Goal: Information Seeking & Learning: Find specific page/section

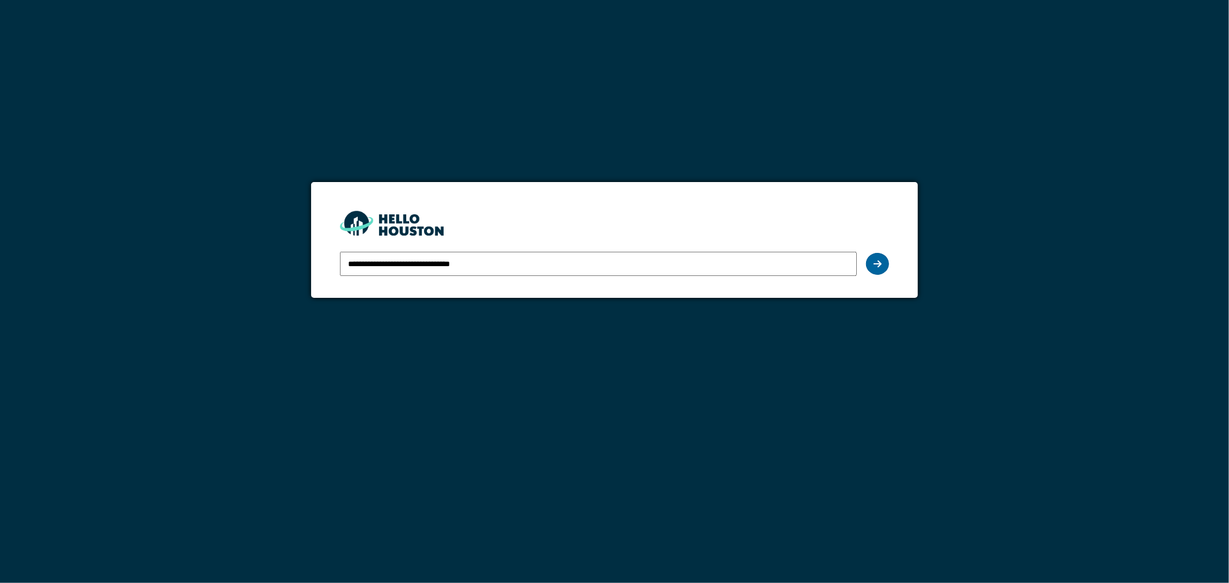
click at [867, 262] on div at bounding box center [877, 264] width 23 height 22
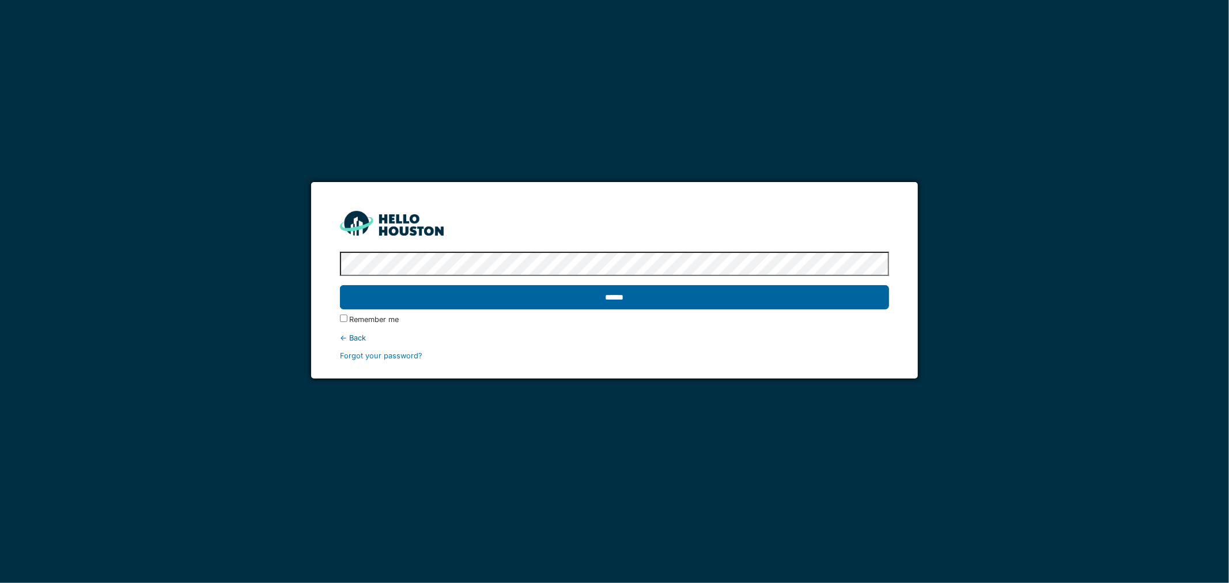
click at [601, 295] on input "******" at bounding box center [615, 297] width 550 height 24
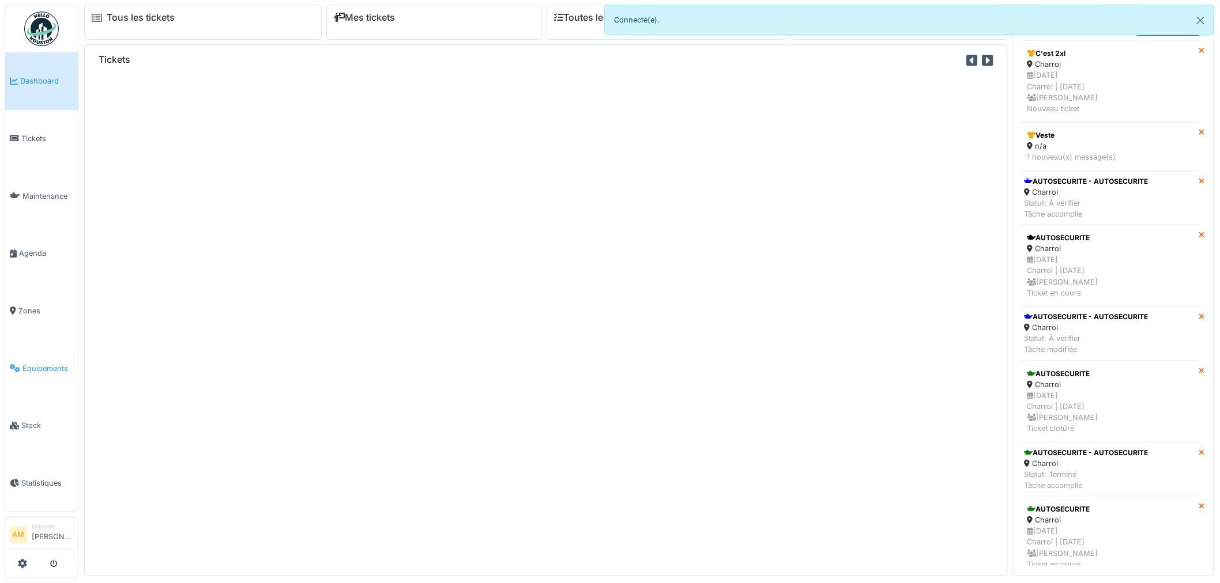
click at [21, 364] on li "Équipements" at bounding box center [41, 368] width 63 height 11
click at [50, 363] on span "Équipements" at bounding box center [47, 368] width 51 height 11
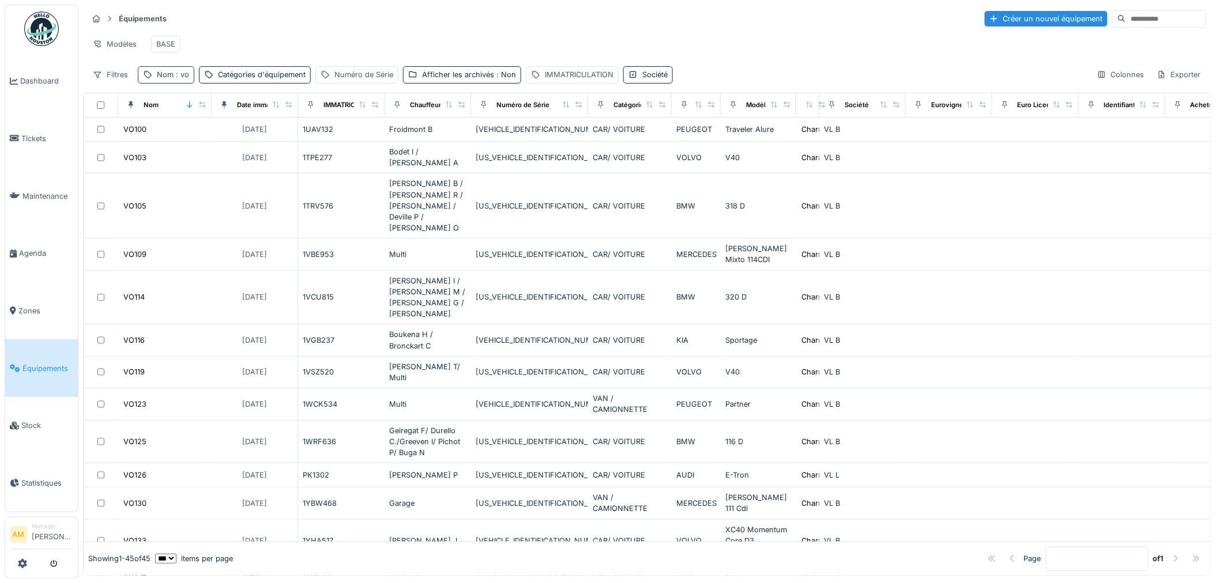
click at [183, 79] on span ": vo" at bounding box center [181, 74] width 16 height 9
click at [183, 142] on input "**" at bounding box center [200, 140] width 115 height 24
drag, startPoint x: 183, startPoint y: 142, endPoint x: 3, endPoint y: 142, distance: 179.8
click at [14, 142] on body "Dashboard Tickets Maintenance Agenda Zones Équipements Stock Statistiques AM Ma…" at bounding box center [610, 291] width 1220 height 583
type input "*****"
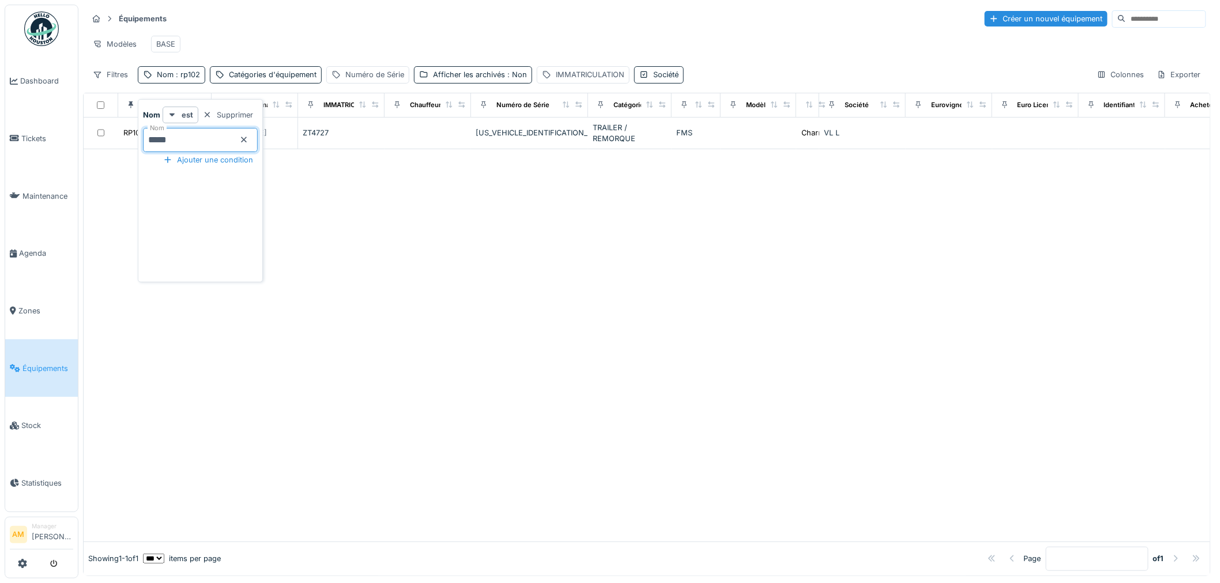
click at [474, 310] on div at bounding box center [647, 345] width 1126 height 393
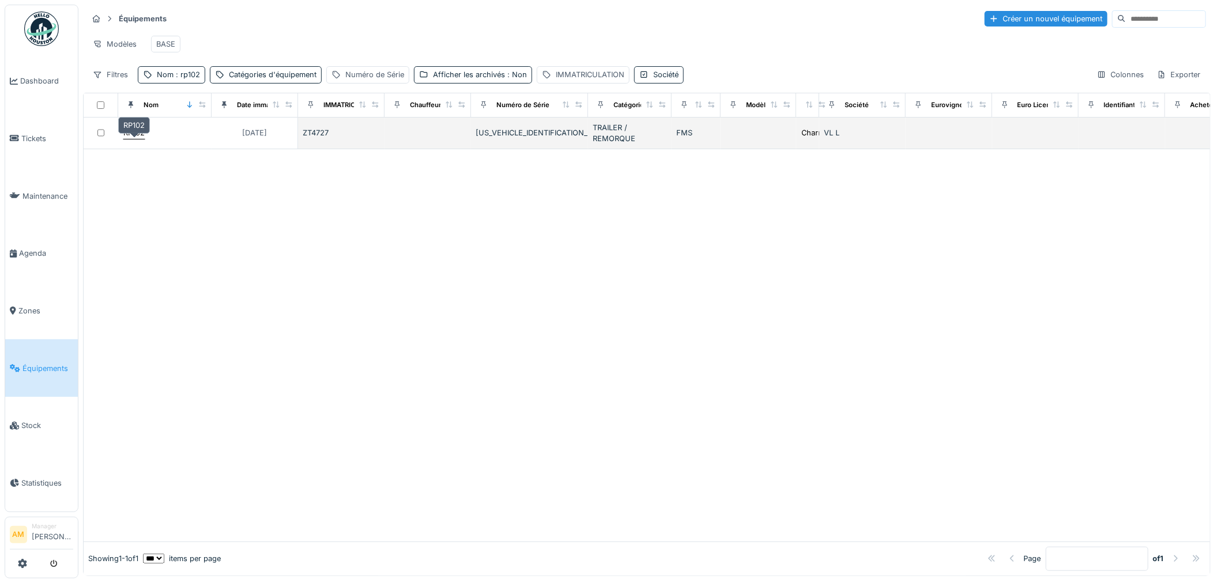
click at [133, 138] on div "RP102" at bounding box center [133, 132] width 21 height 11
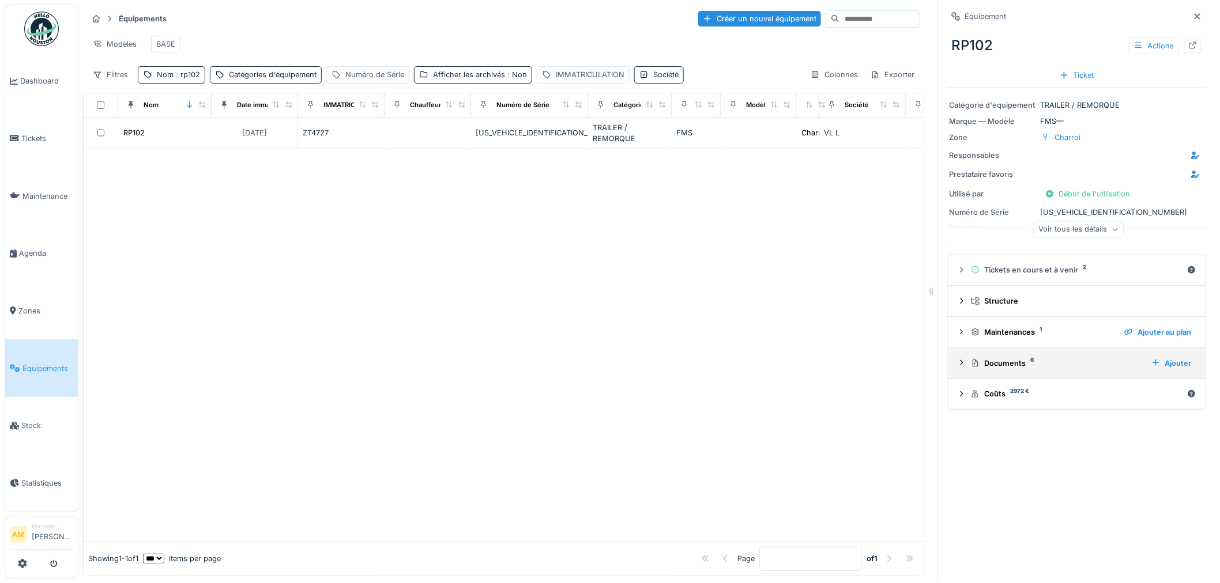
click at [996, 365] on div "Documents 6" at bounding box center [1056, 363] width 171 height 11
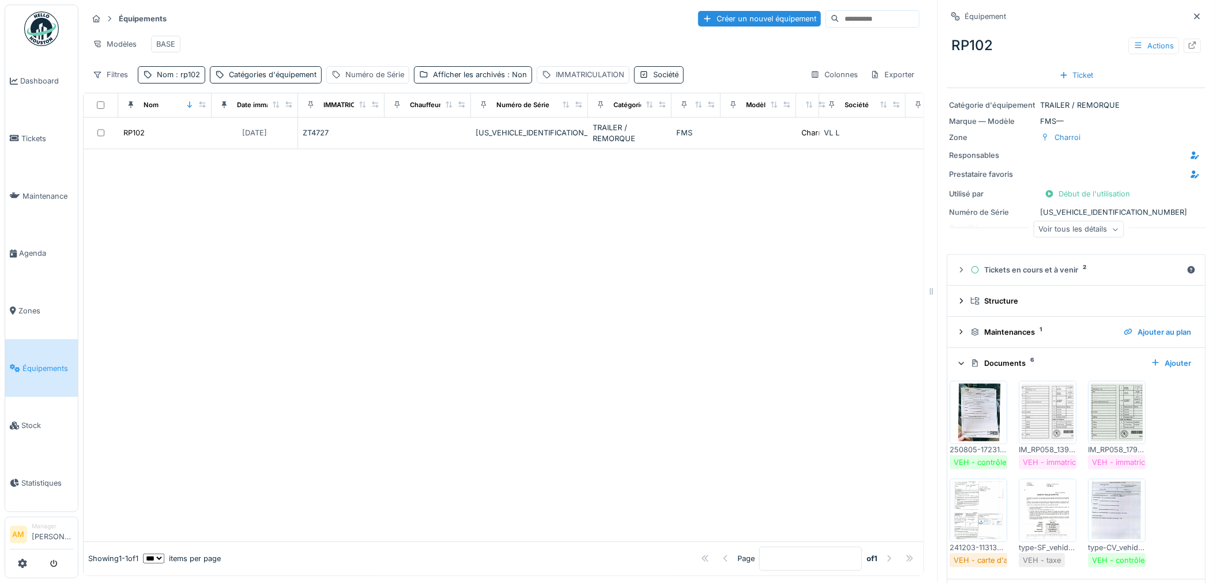
click at [1051, 526] on img at bounding box center [1048, 511] width 52 height 58
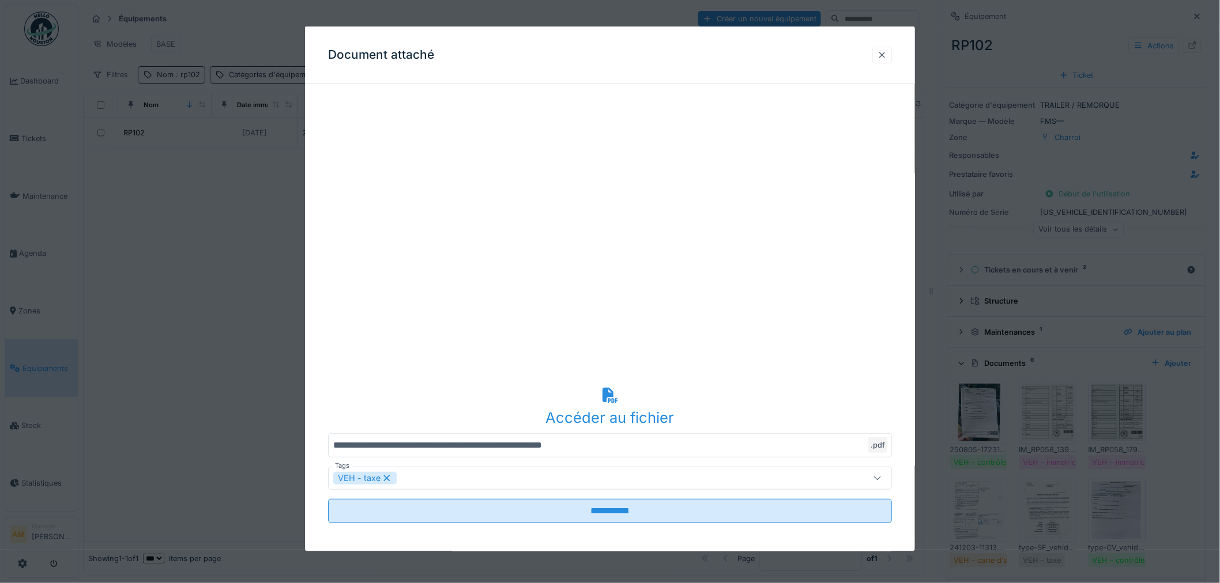
drag, startPoint x: 895, startPoint y: 53, endPoint x: 857, endPoint y: 60, distance: 38.7
click at [892, 53] on div at bounding box center [882, 54] width 20 height 17
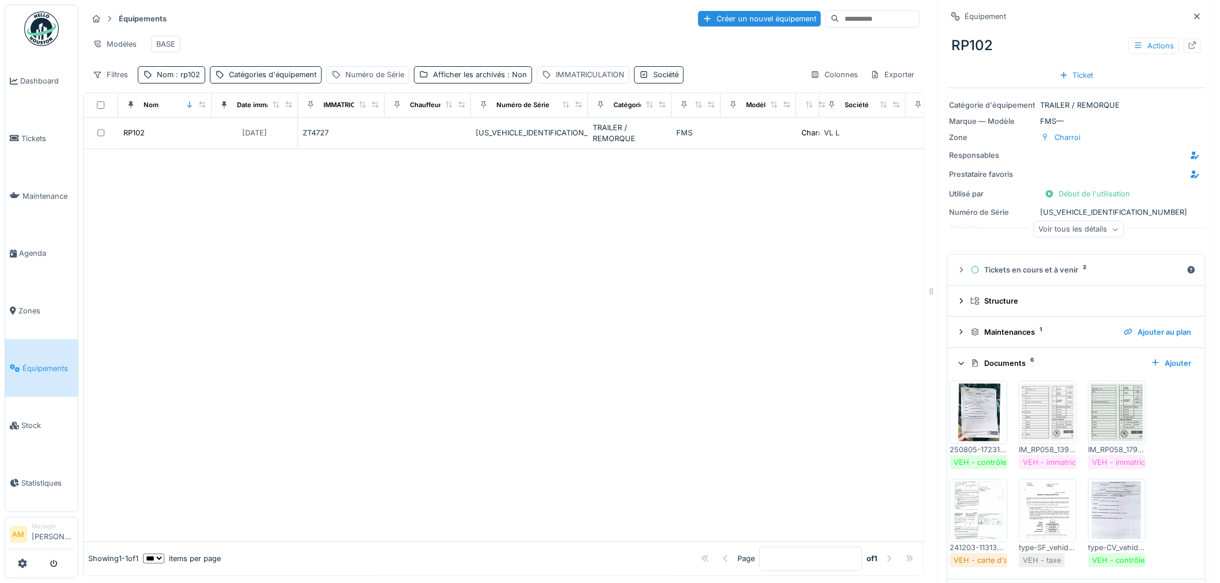
click at [384, 317] on div at bounding box center [504, 345] width 840 height 393
click at [191, 79] on span ": rp102" at bounding box center [186, 74] width 27 height 9
drag, startPoint x: 149, startPoint y: 141, endPoint x: -79, endPoint y: 135, distance: 227.7
click at [0, 135] on html "Dashboard Tickets Maintenance Agenda Zones Équipements Stock Statistiques AM Ma…" at bounding box center [610, 291] width 1220 height 583
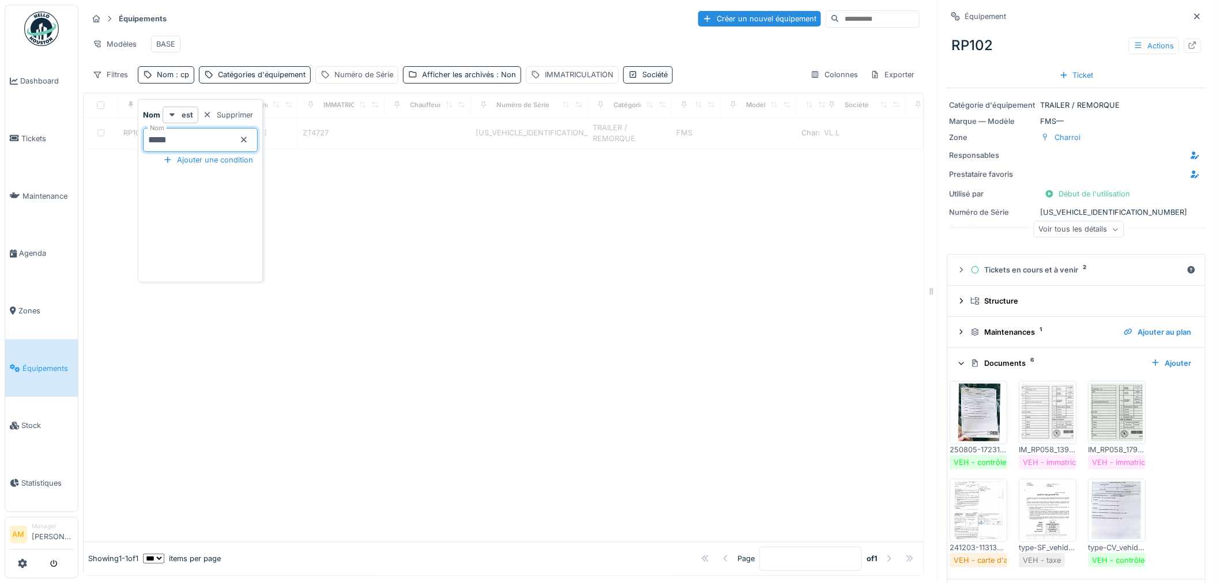
type input "*****"
drag, startPoint x: 729, startPoint y: 334, endPoint x: 428, endPoint y: 196, distance: 330.6
click at [692, 297] on div at bounding box center [504, 345] width 840 height 393
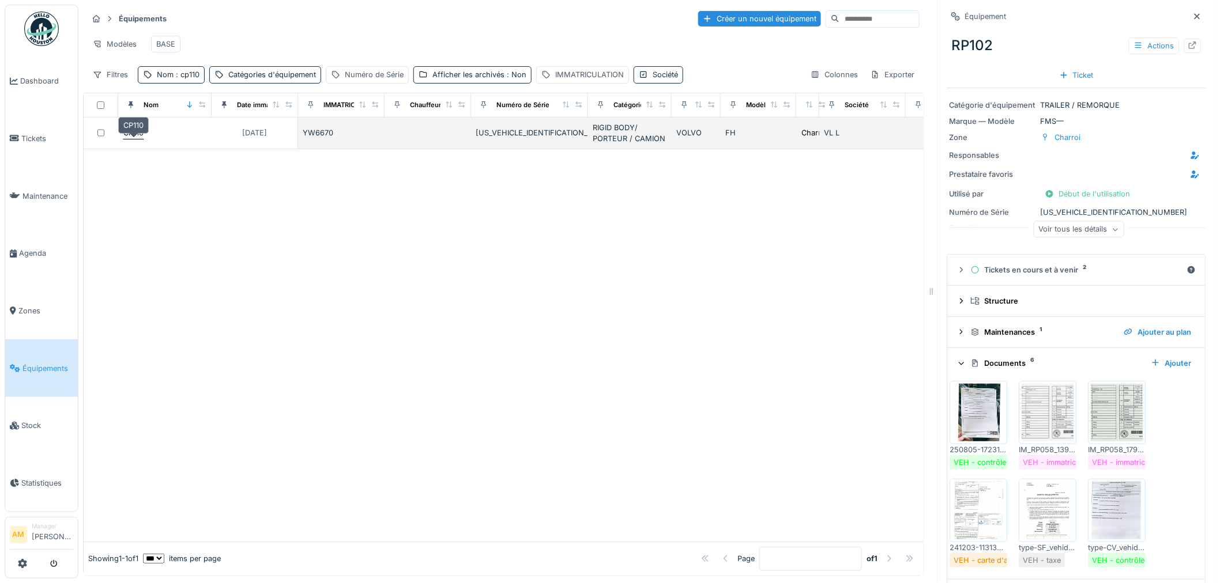
click at [138, 138] on div "CP110" at bounding box center [133, 132] width 20 height 11
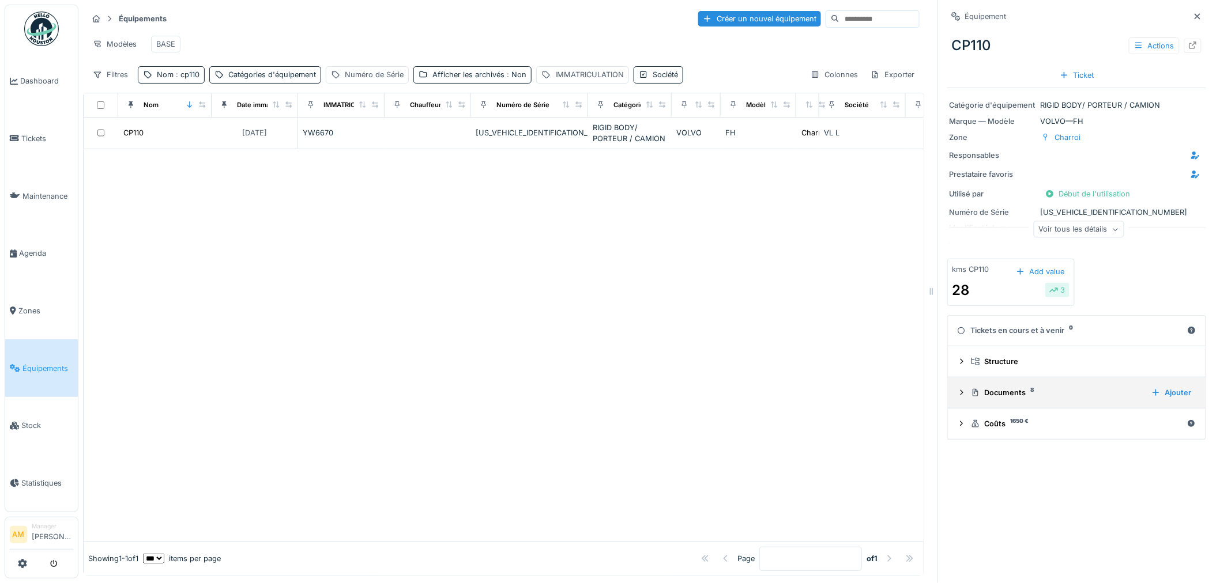
click at [994, 400] on div "Documents 8 Ajouter" at bounding box center [1076, 393] width 239 height 16
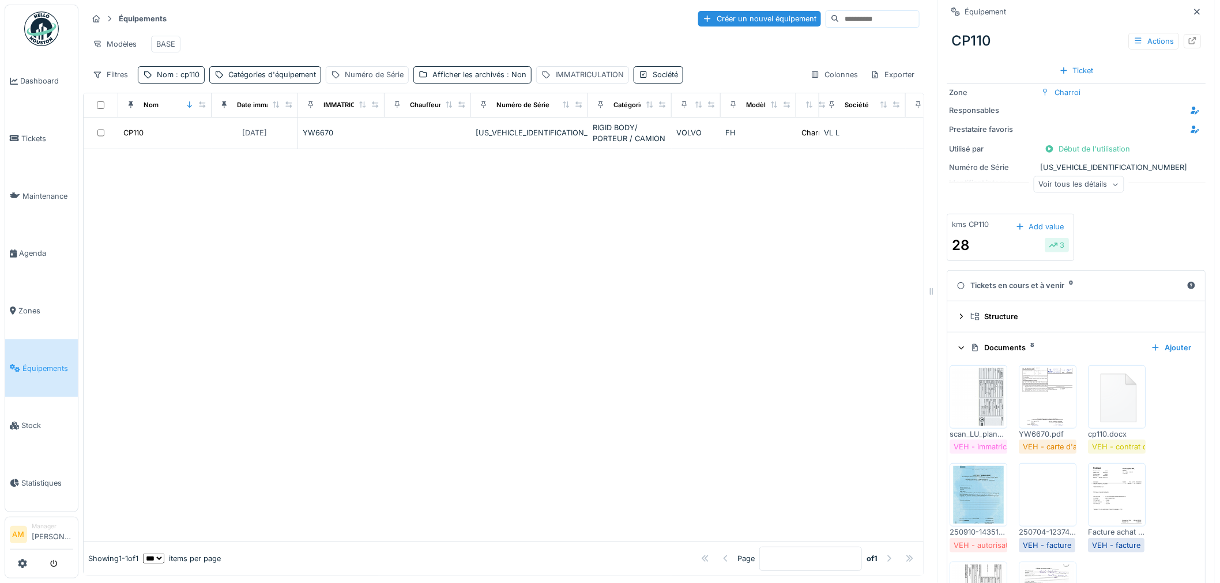
scroll to position [64, 0]
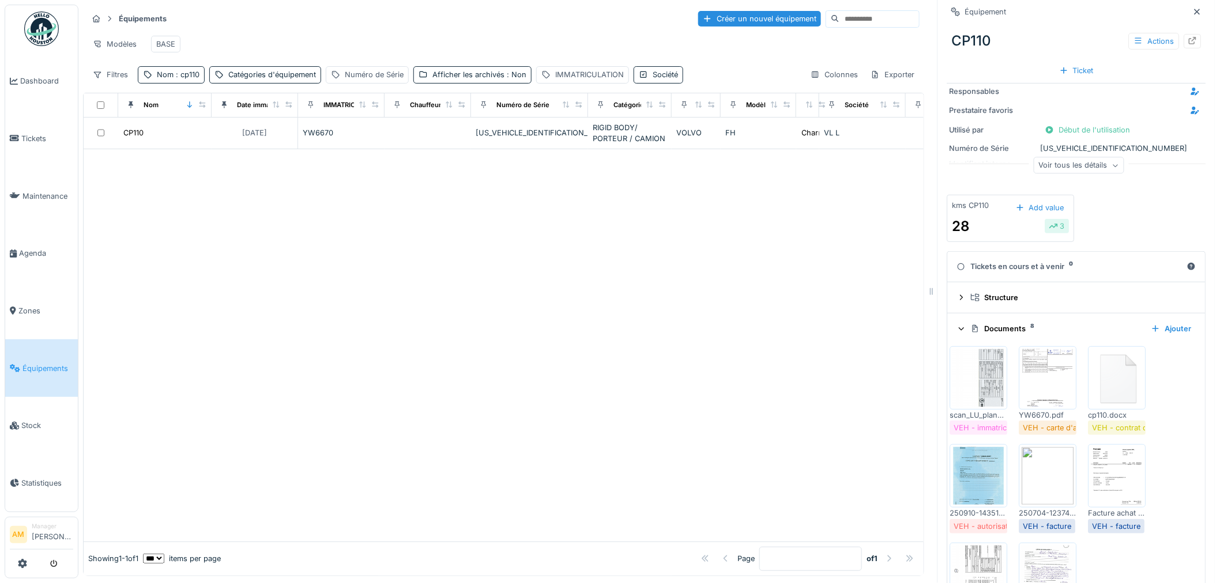
click at [978, 393] on img at bounding box center [979, 378] width 52 height 58
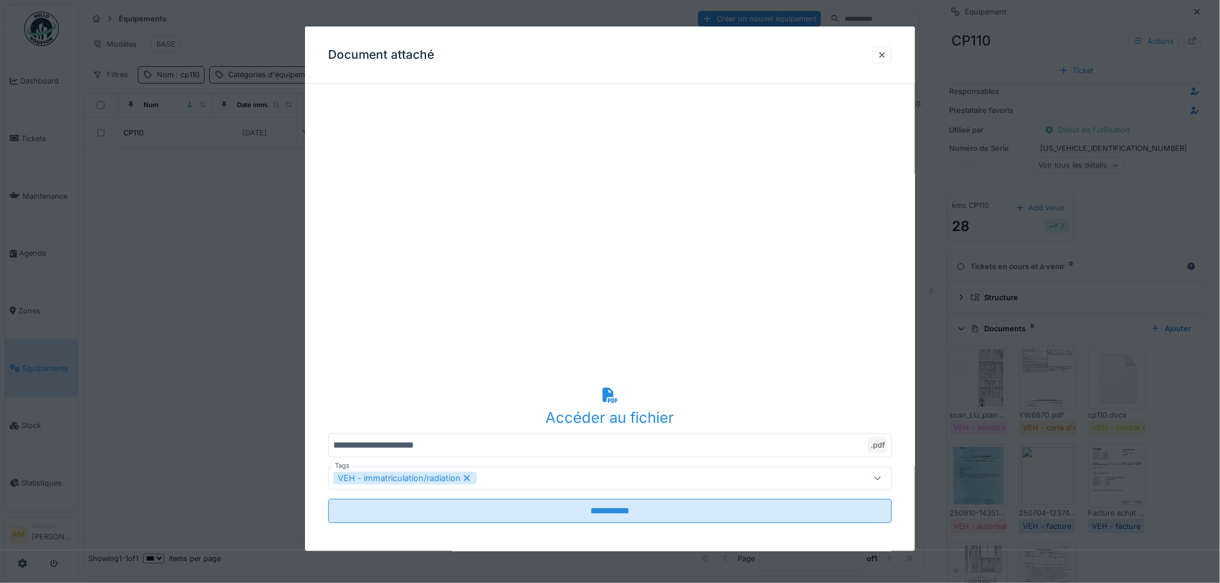
drag, startPoint x: 889, startPoint y: 60, endPoint x: 888, endPoint y: 73, distance: 12.7
click at [889, 61] on div at bounding box center [882, 54] width 20 height 17
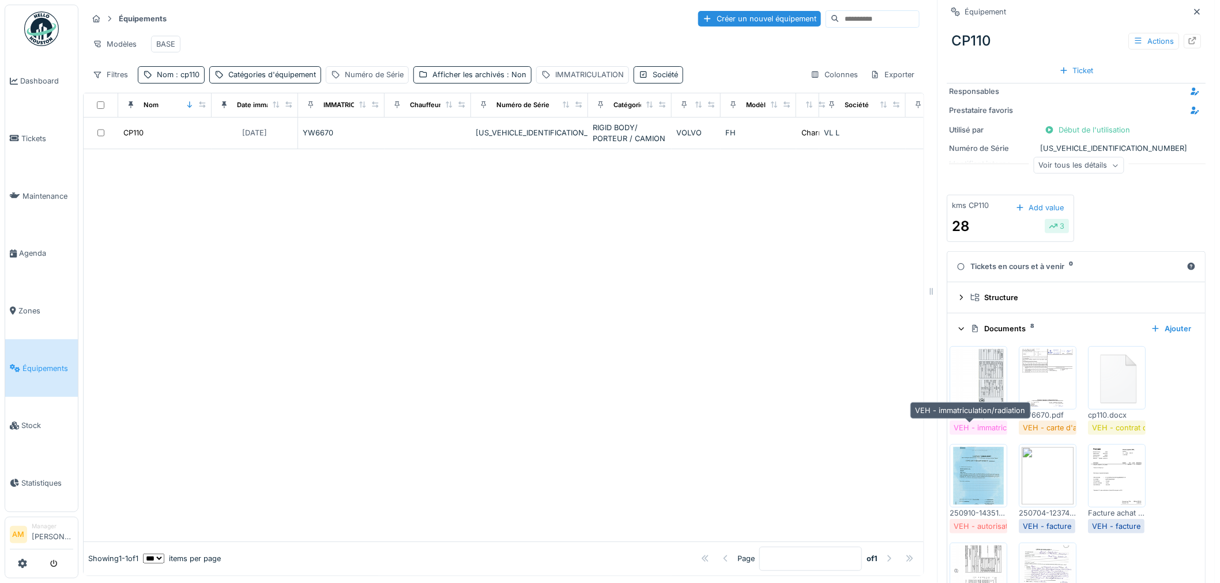
click at [971, 431] on div "VEH - immatriculation/radiation" at bounding box center [1009, 427] width 110 height 11
click at [971, 380] on img at bounding box center [979, 378] width 52 height 58
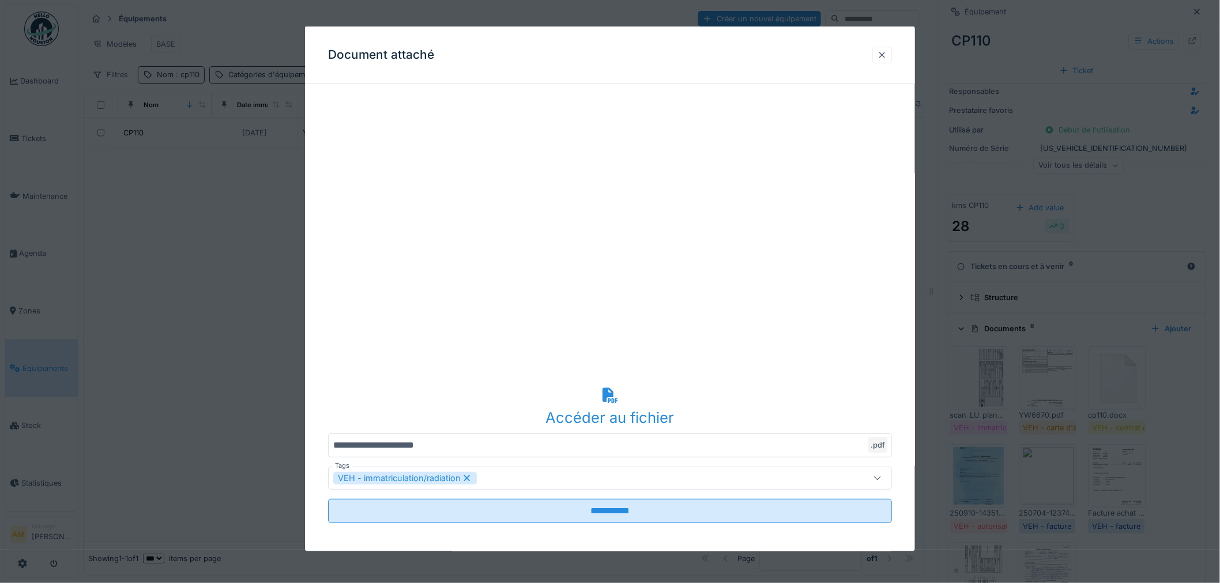
click at [886, 52] on div at bounding box center [881, 54] width 9 height 11
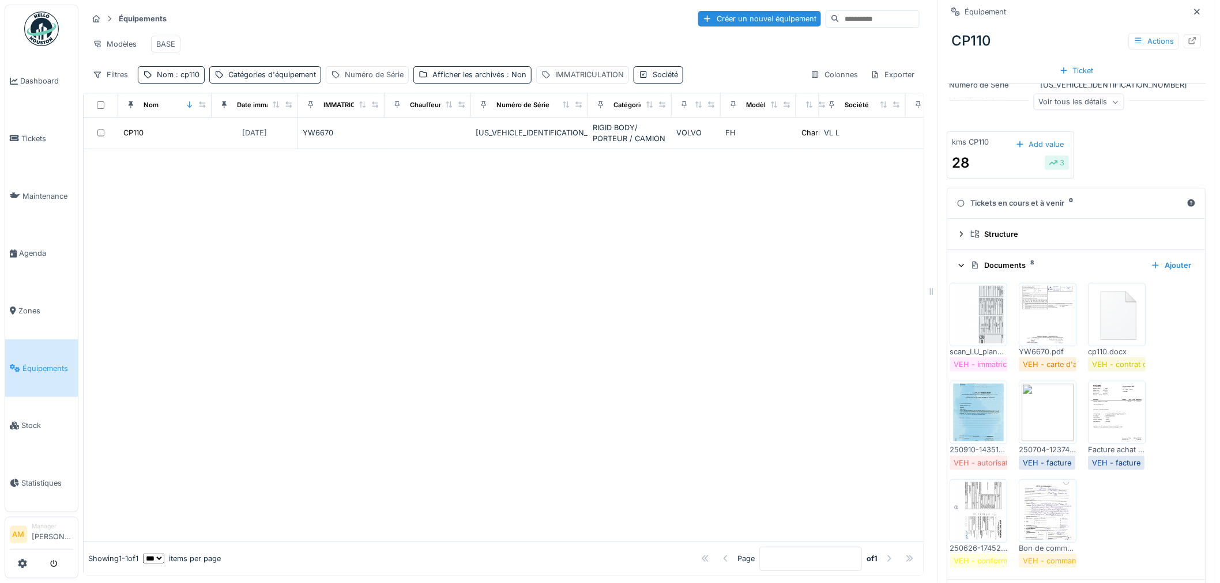
scroll to position [128, 0]
click at [975, 515] on img at bounding box center [979, 511] width 52 height 58
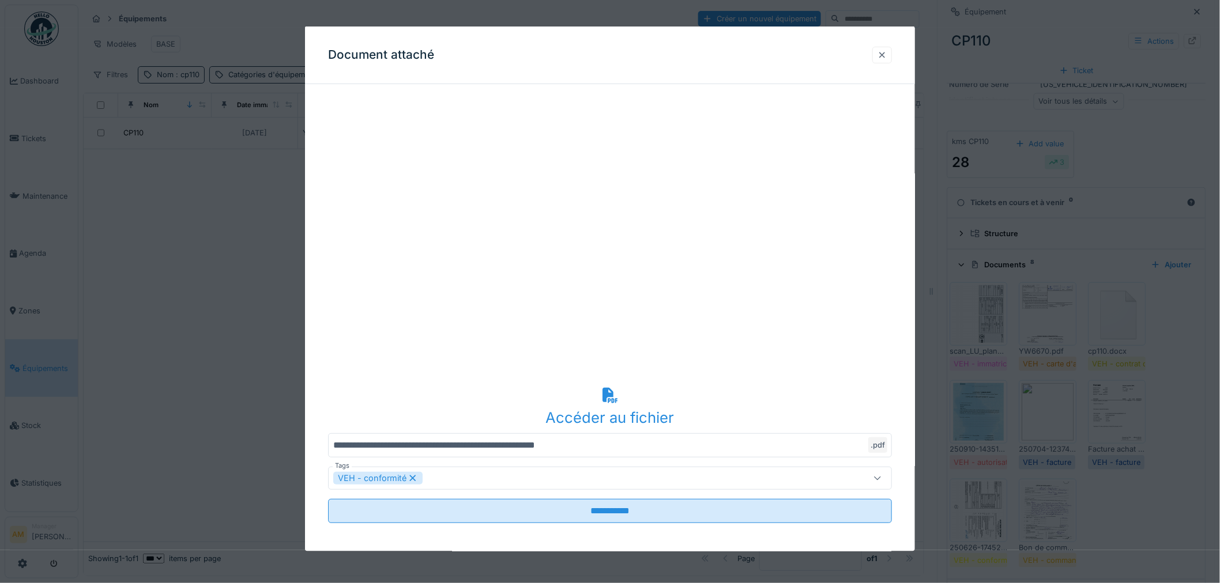
click at [892, 54] on div at bounding box center [882, 54] width 20 height 17
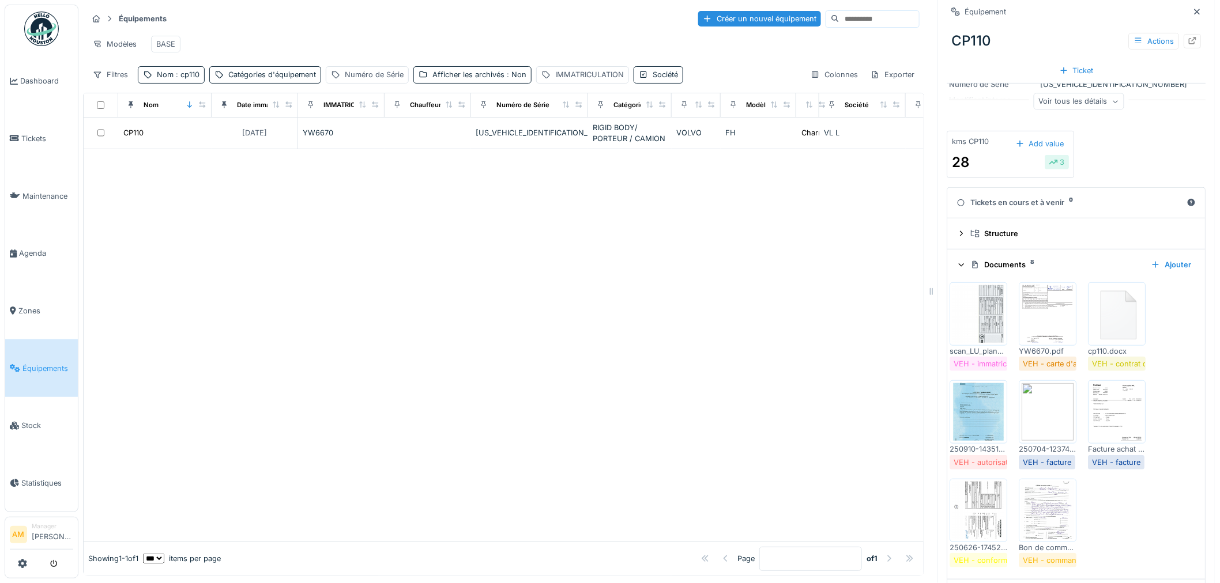
click at [1105, 416] on img at bounding box center [1117, 412] width 52 height 58
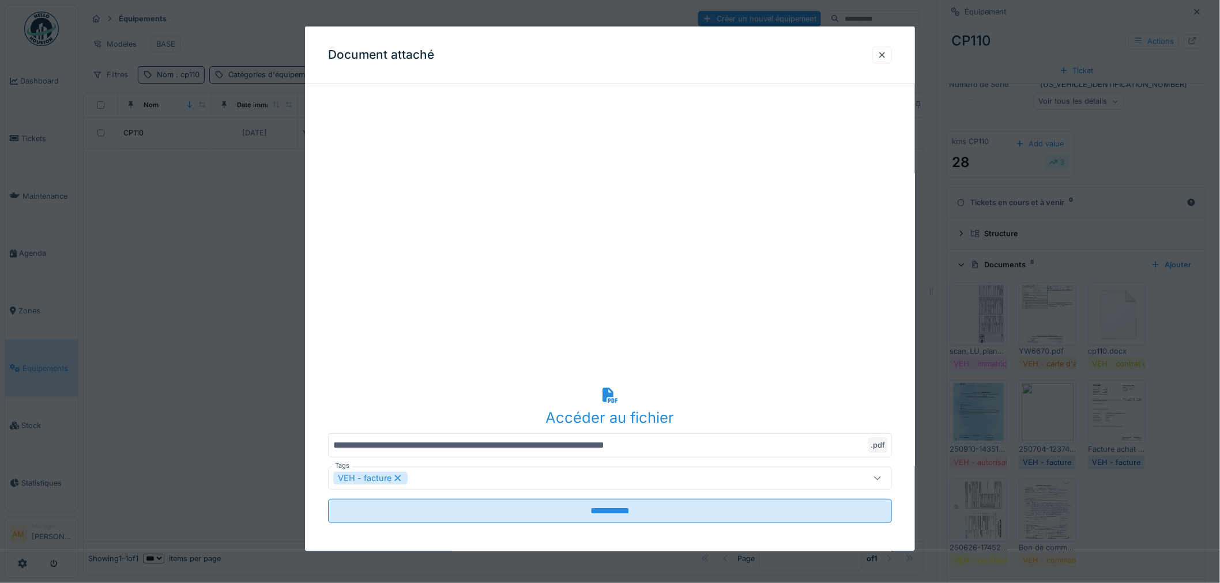
click at [1091, 417] on div at bounding box center [610, 291] width 1220 height 583
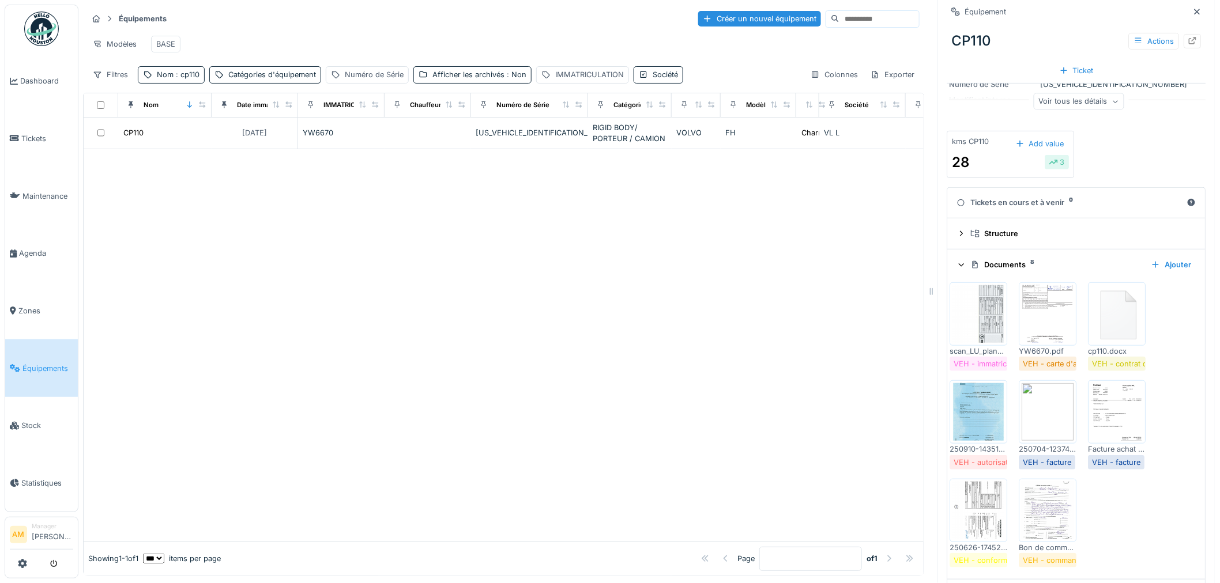
click at [1029, 414] on img at bounding box center [1048, 412] width 52 height 58
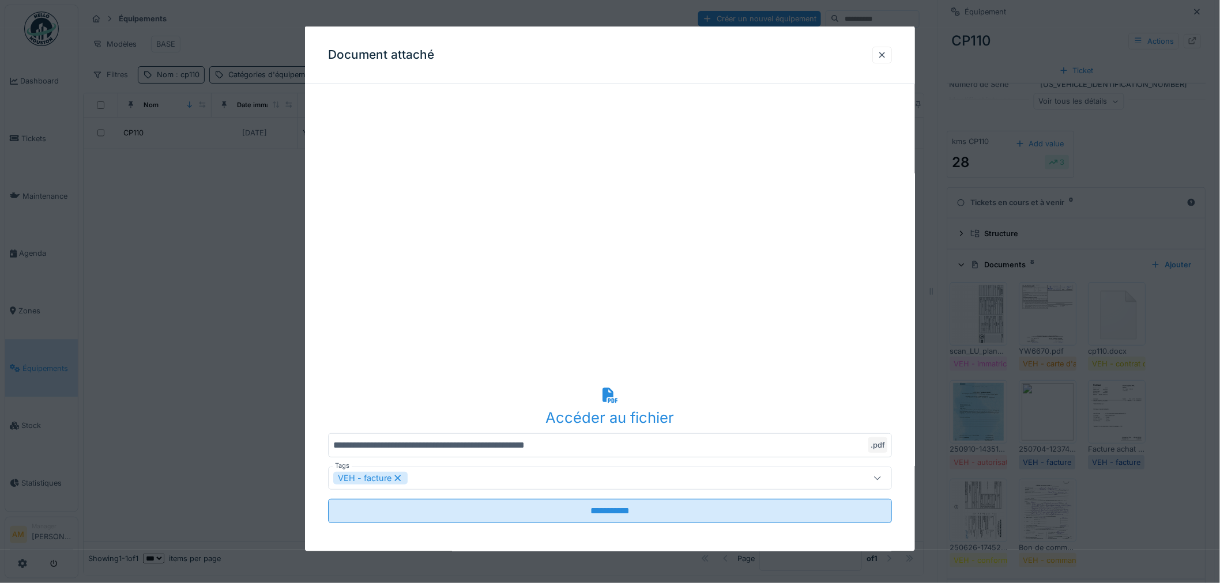
drag, startPoint x: 1093, startPoint y: 407, endPoint x: 1107, endPoint y: 406, distance: 13.3
click at [1094, 407] on div at bounding box center [610, 291] width 1220 height 583
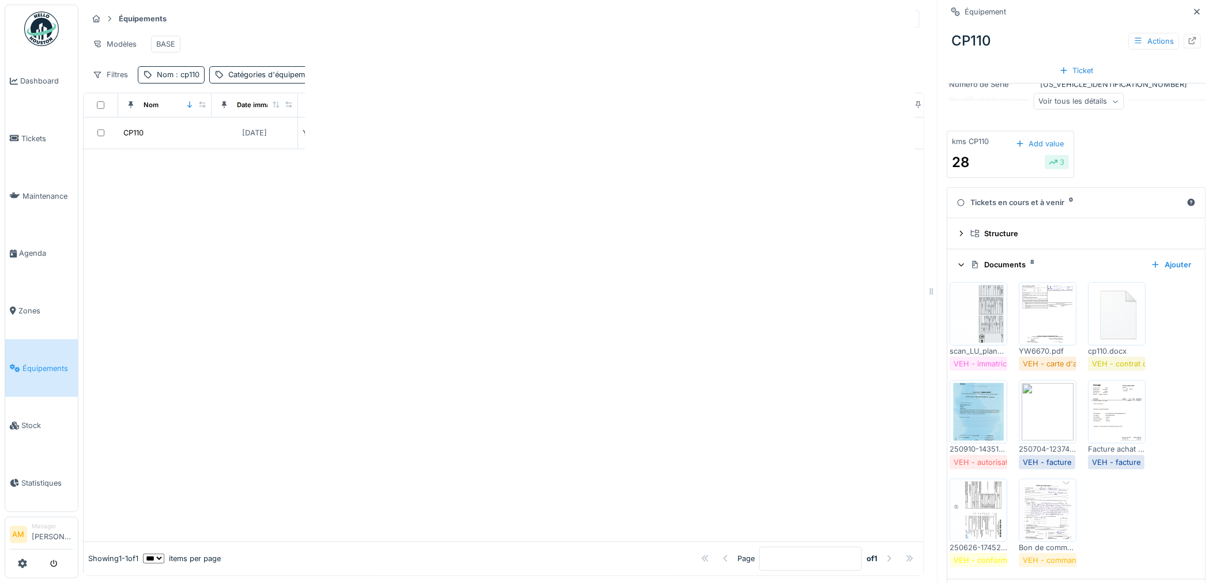
click at [1107, 406] on div at bounding box center [610, 291] width 1220 height 583
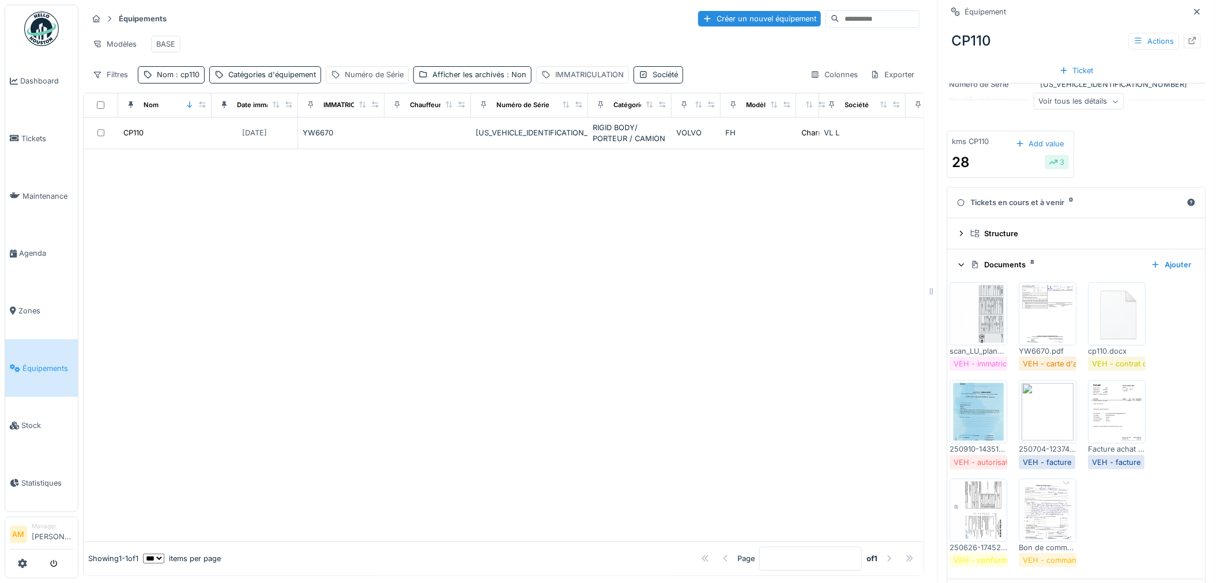
click at [1107, 406] on img at bounding box center [1117, 412] width 52 height 58
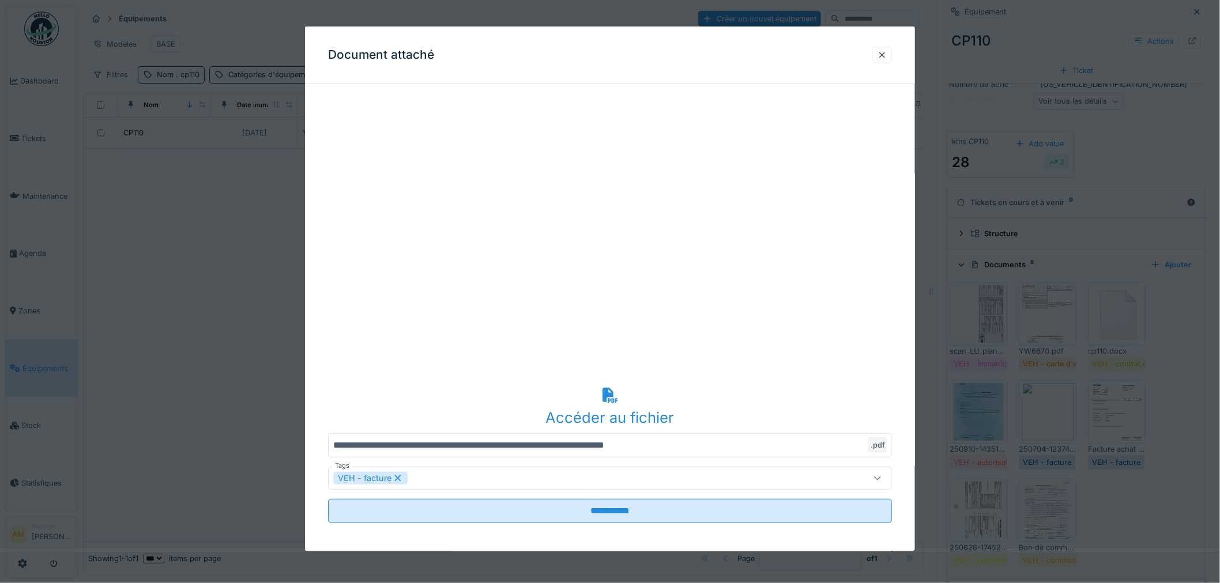
click at [1104, 406] on div at bounding box center [610, 291] width 1220 height 583
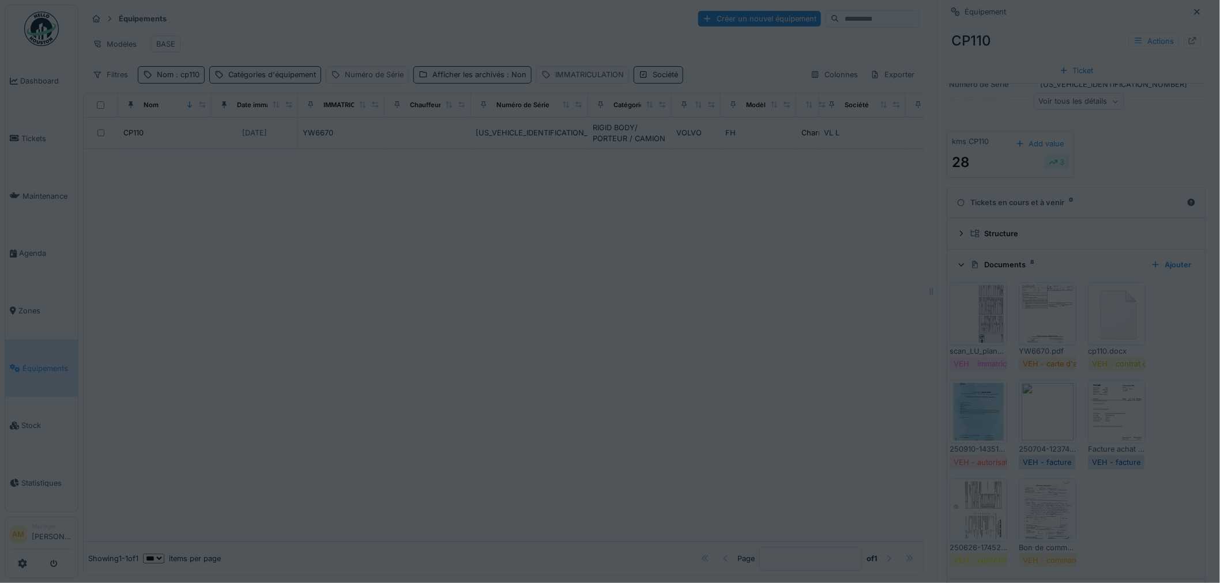
click at [1104, 406] on div "Annuler Équipements Créer un nouvel équipement Modèles BASE Filtres Nom : cp110…" at bounding box center [648, 291] width 1141 height 583
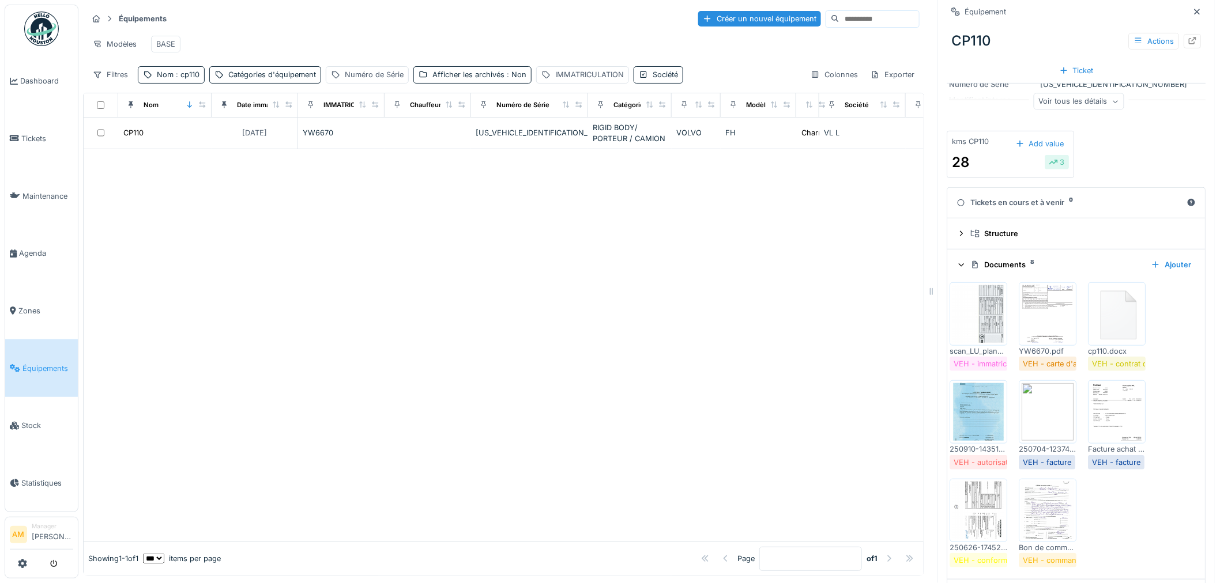
click at [1097, 406] on img at bounding box center [1117, 412] width 52 height 58
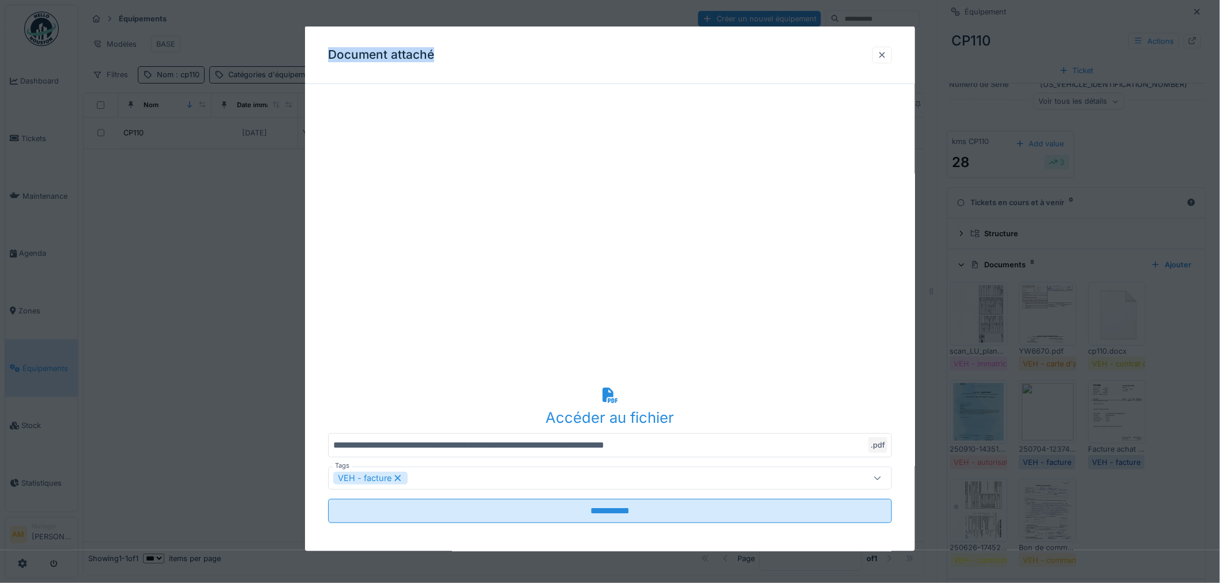
click at [892, 53] on div at bounding box center [882, 54] width 20 height 17
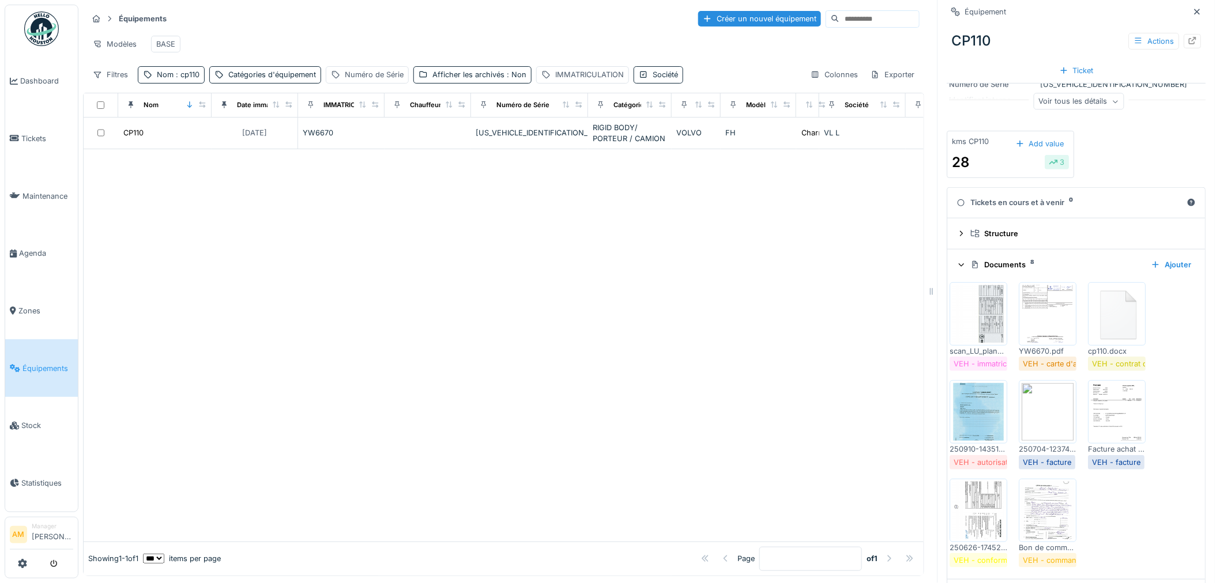
click at [782, 270] on div at bounding box center [504, 345] width 840 height 393
click at [1184, 47] on div at bounding box center [1192, 41] width 17 height 14
click at [191, 79] on span ": cp110" at bounding box center [186, 74] width 26 height 9
drag, startPoint x: 158, startPoint y: 141, endPoint x: 82, endPoint y: 151, distance: 76.7
click at [125, 144] on body "Dashboard Tickets Maintenance Agenda Zones Équipements Stock Statistiques AM Ma…" at bounding box center [610, 291] width 1220 height 583
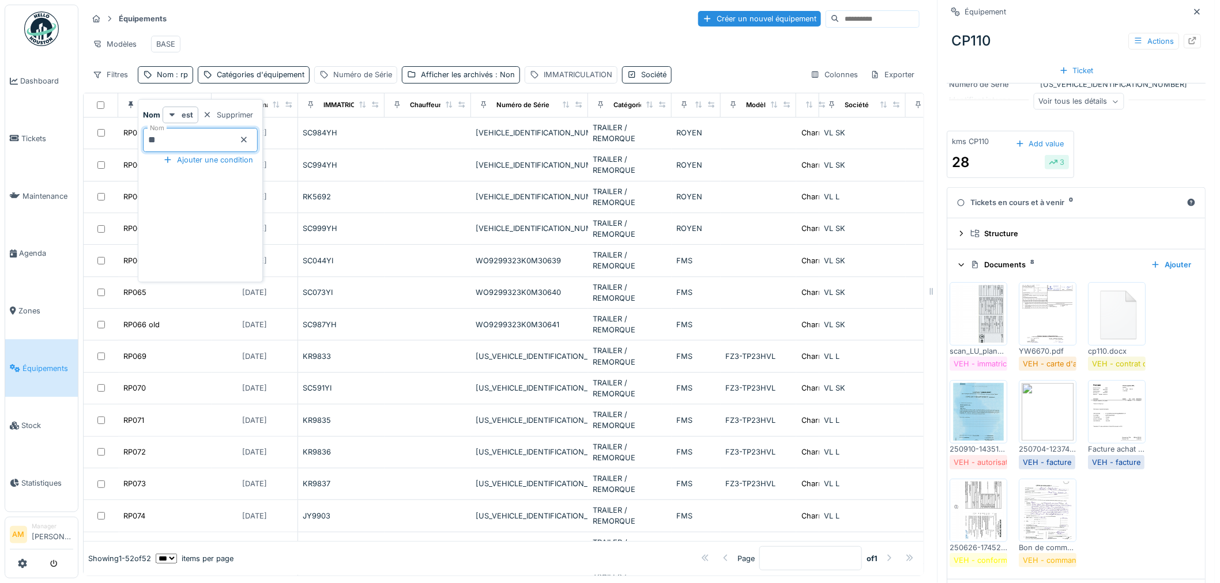
type input "*"
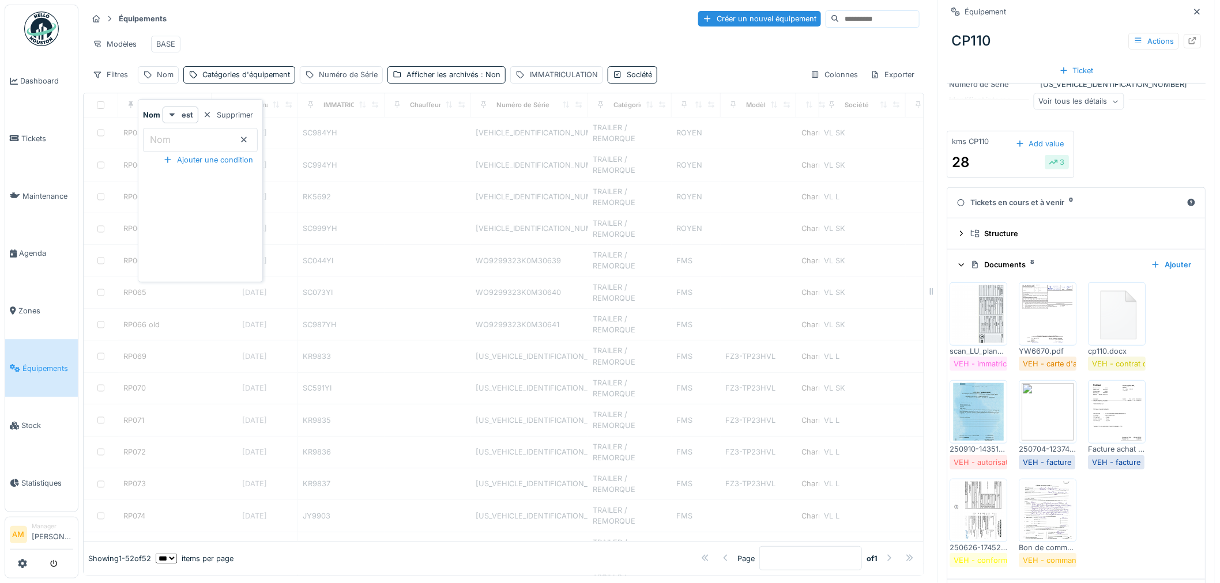
click at [1189, 43] on icon at bounding box center [1192, 40] width 7 height 7
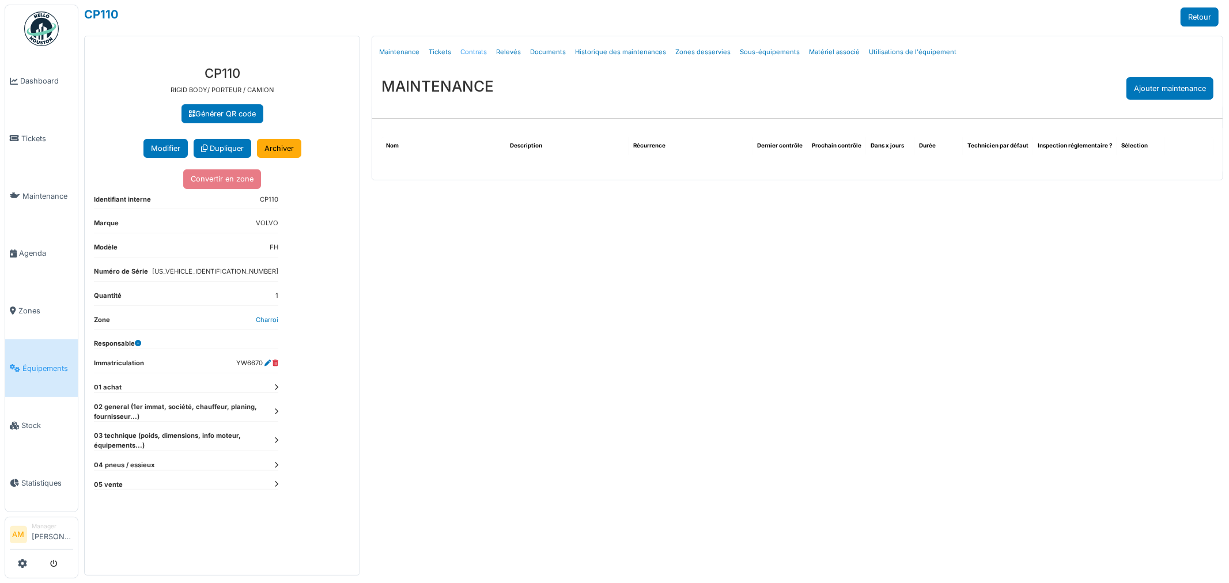
click at [482, 54] on link "Contrats" at bounding box center [474, 52] width 36 height 27
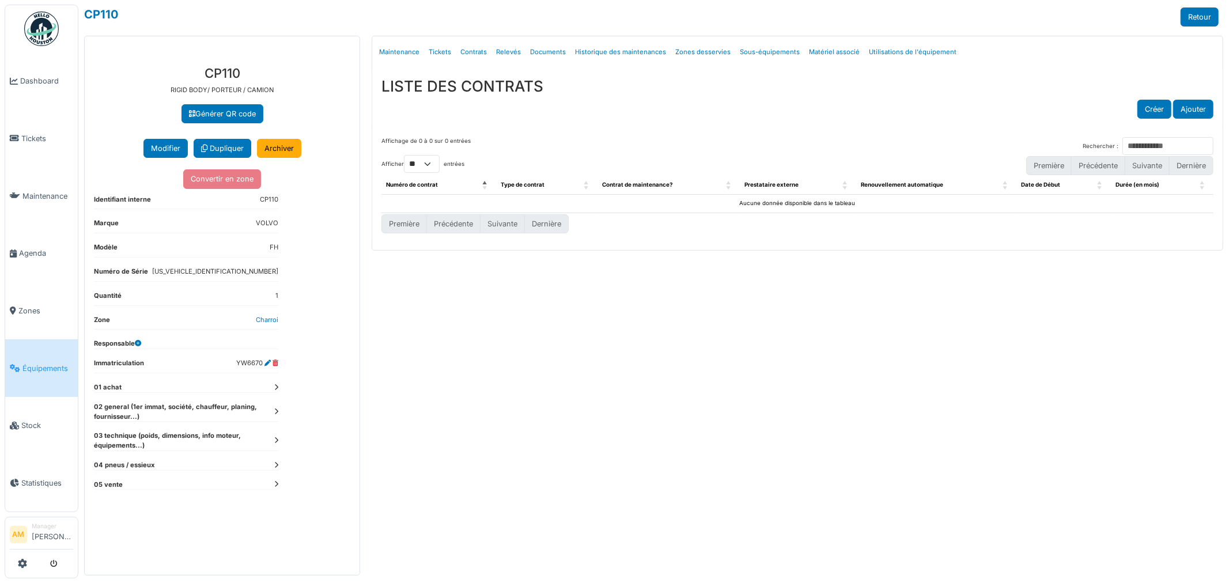
drag, startPoint x: 508, startPoint y: 393, endPoint x: 498, endPoint y: 398, distance: 11.6
click at [503, 395] on div "Menu [GEOGRAPHIC_DATA] Maintenance Tickets Contrats Relevés Documents Historiqu…" at bounding box center [797, 306] width 863 height 540
drag, startPoint x: 534, startPoint y: 52, endPoint x: 523, endPoint y: 54, distance: 11.8
click at [534, 52] on link "Documents" at bounding box center [548, 52] width 45 height 27
select select "***"
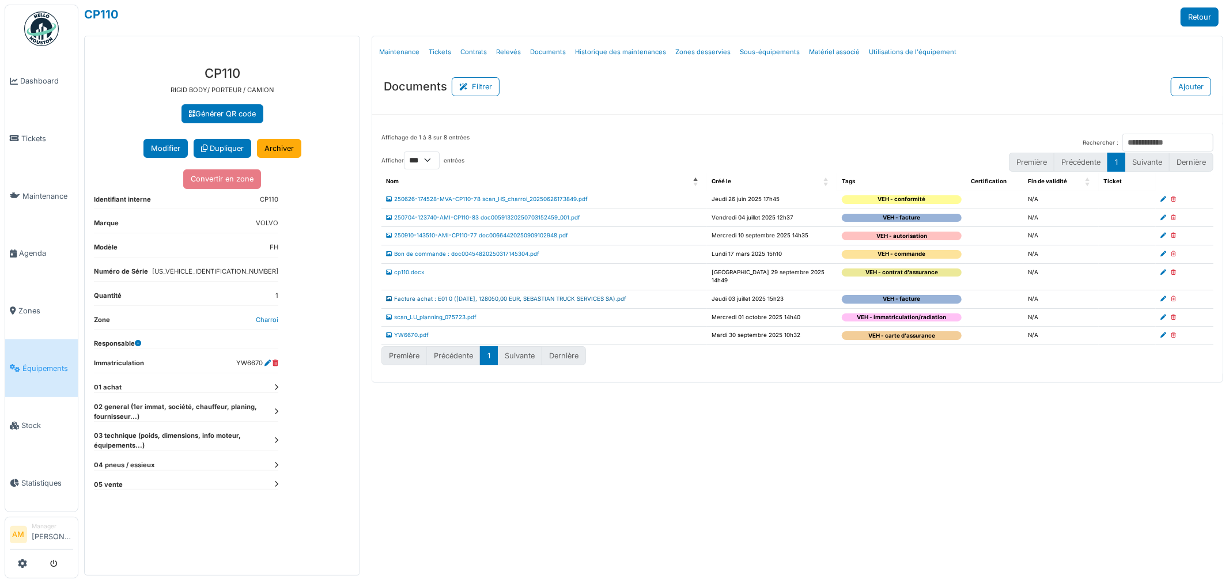
click at [505, 296] on link "Facture achat : E01 0 ([DATE], 128050,00 EUR, SEBASTIAN TRUCK SERVICES SA).pdf" at bounding box center [506, 299] width 240 height 6
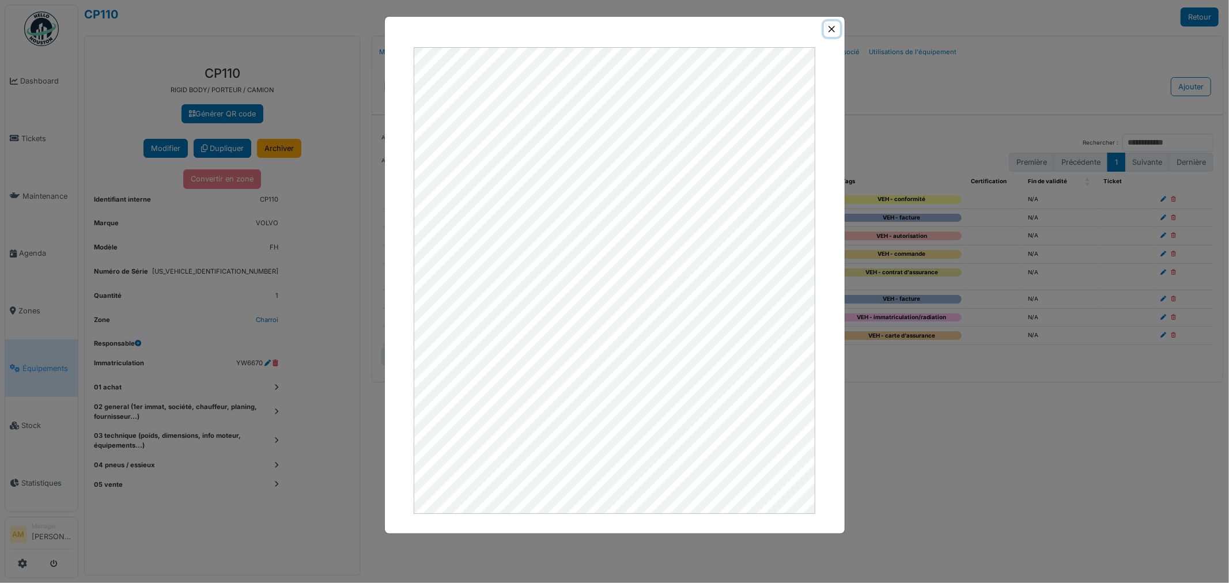
click at [831, 27] on button "Close" at bounding box center [832, 29] width 16 height 16
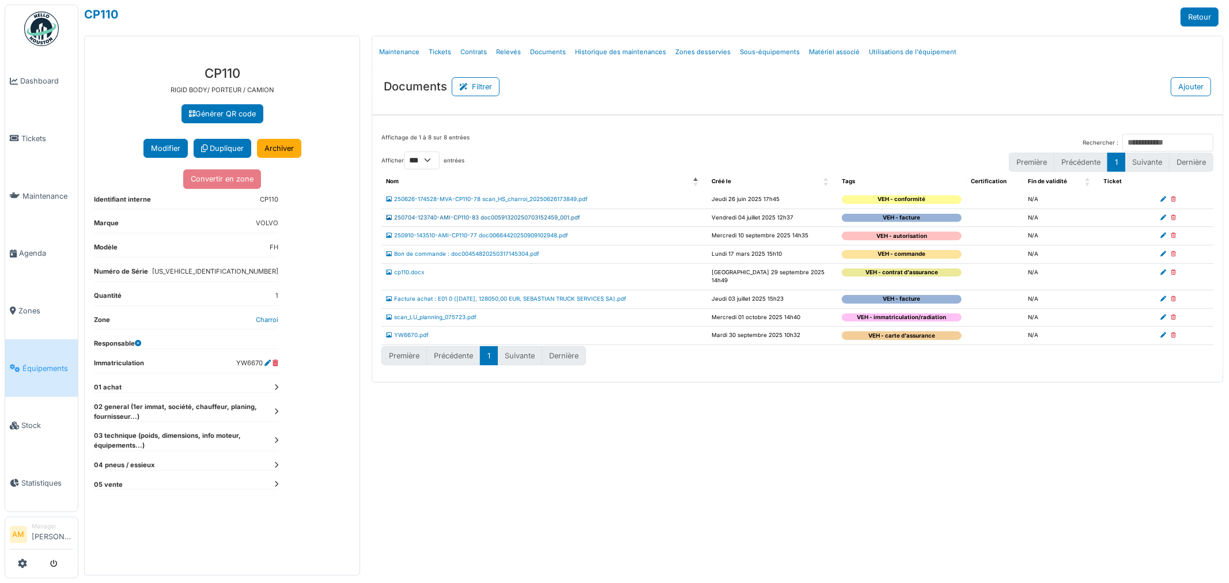
click at [495, 216] on link "250704-123740-AMI-CP110-83 doc00591320250703152459_001.pdf" at bounding box center [483, 217] width 194 height 6
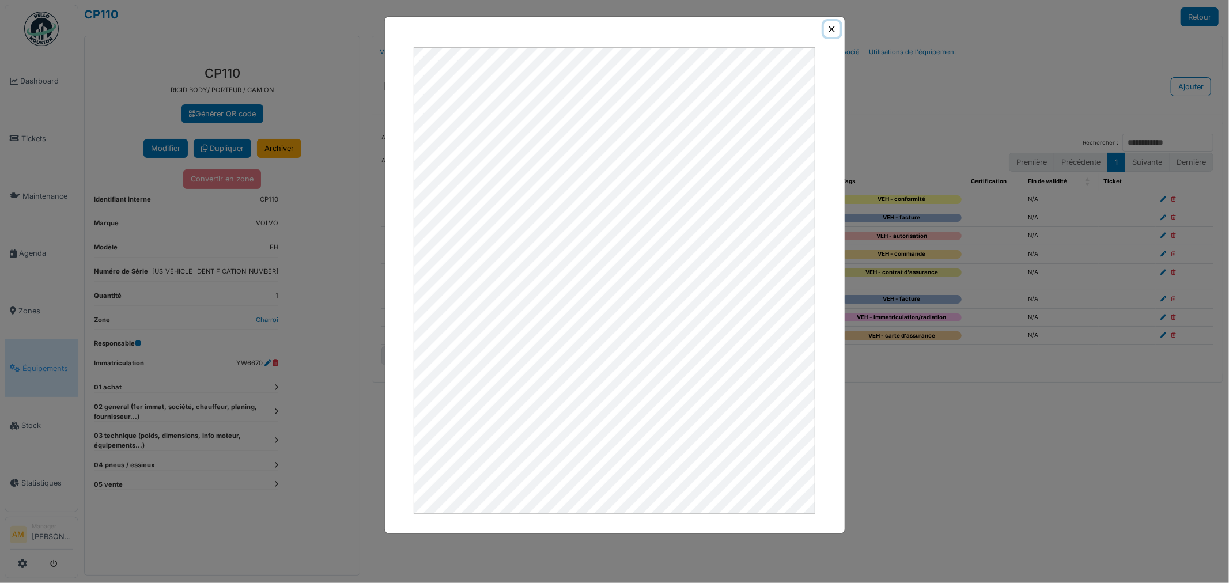
click at [833, 26] on button "Close" at bounding box center [832, 29] width 16 height 16
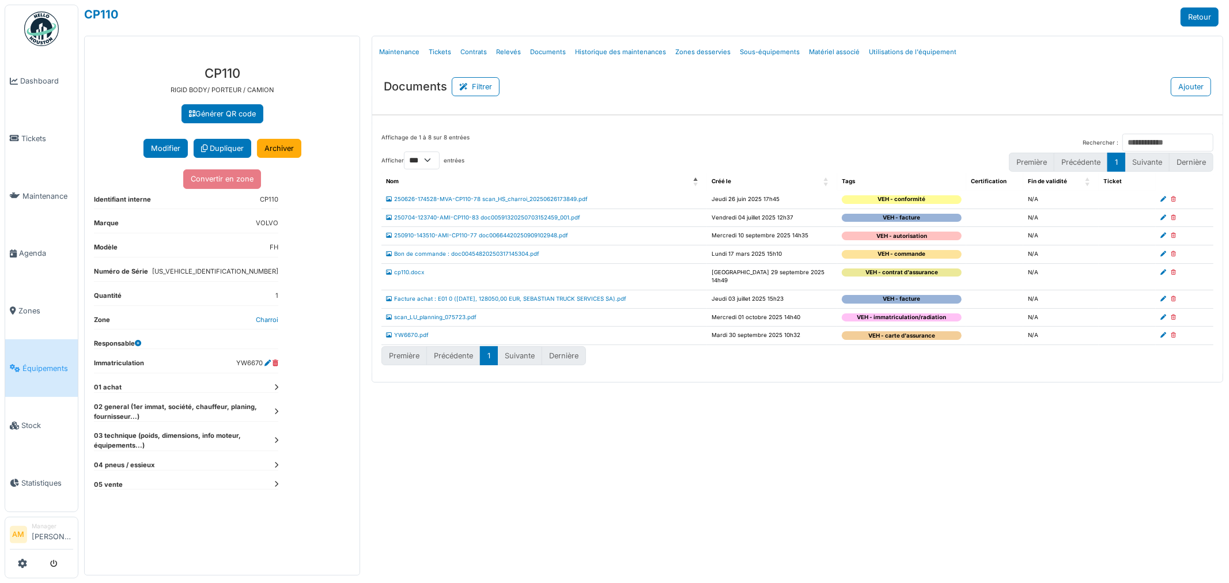
click at [707, 412] on div "Menu [GEOGRAPHIC_DATA] Maintenance Tickets Contrats Relevés Documents Historiqu…" at bounding box center [797, 306] width 863 height 540
click at [515, 427] on div "Menu [GEOGRAPHIC_DATA] Maintenance Tickets Contrats Relevés Documents Historiqu…" at bounding box center [797, 306] width 863 height 540
click at [679, 491] on div "Menu [GEOGRAPHIC_DATA] Maintenance Tickets Contrats Relevés Documents Historiqu…" at bounding box center [797, 306] width 863 height 540
click at [1175, 220] on icon at bounding box center [1173, 218] width 5 height 6
select select "***"
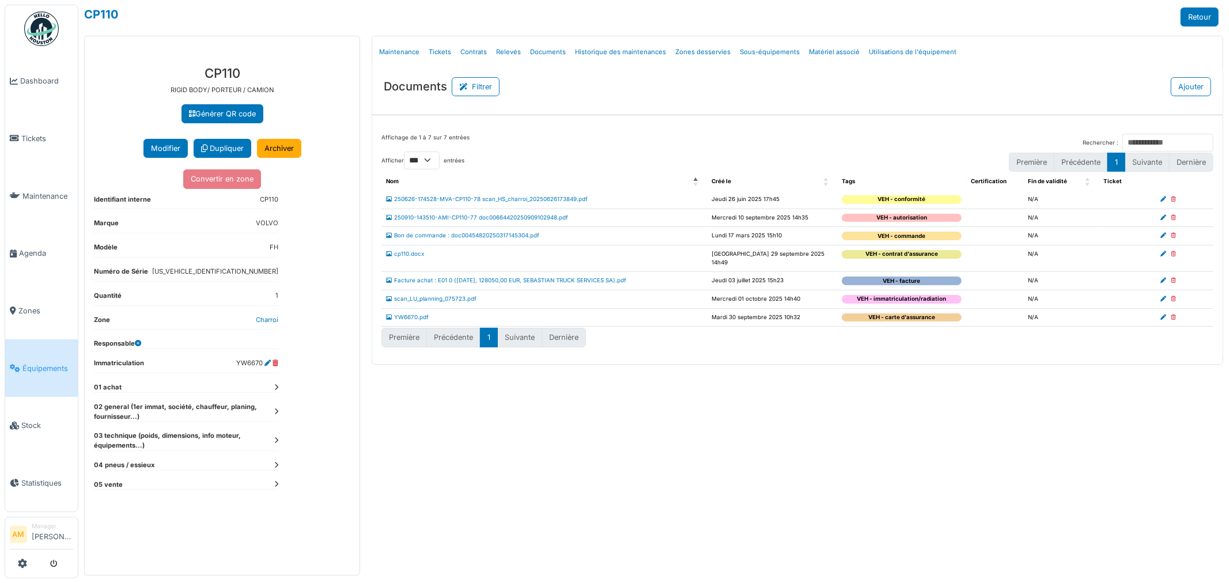
click at [672, 488] on div "Menu [GEOGRAPHIC_DATA] Maintenance Tickets Contrats Relevés Documents Historiqu…" at bounding box center [797, 306] width 863 height 540
click at [456, 297] on td "scan_LU_planning_075723.pdf" at bounding box center [545, 299] width 326 height 18
click at [458, 296] on link "scan_LU_planning_075723.pdf" at bounding box center [431, 299] width 90 height 6
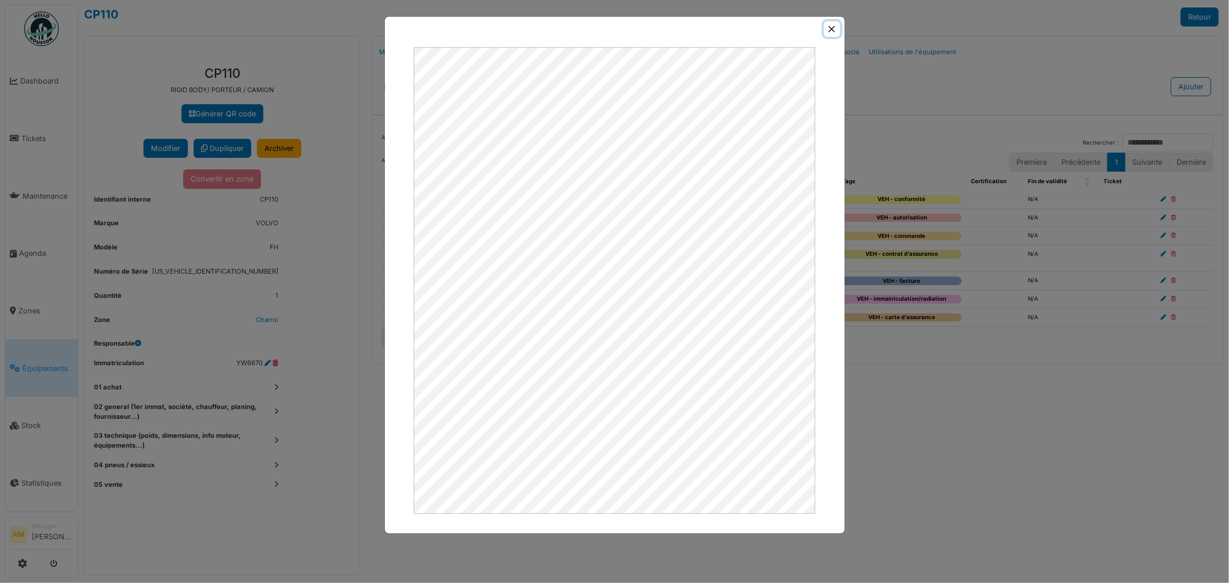
click at [837, 27] on button "Close" at bounding box center [832, 29] width 16 height 16
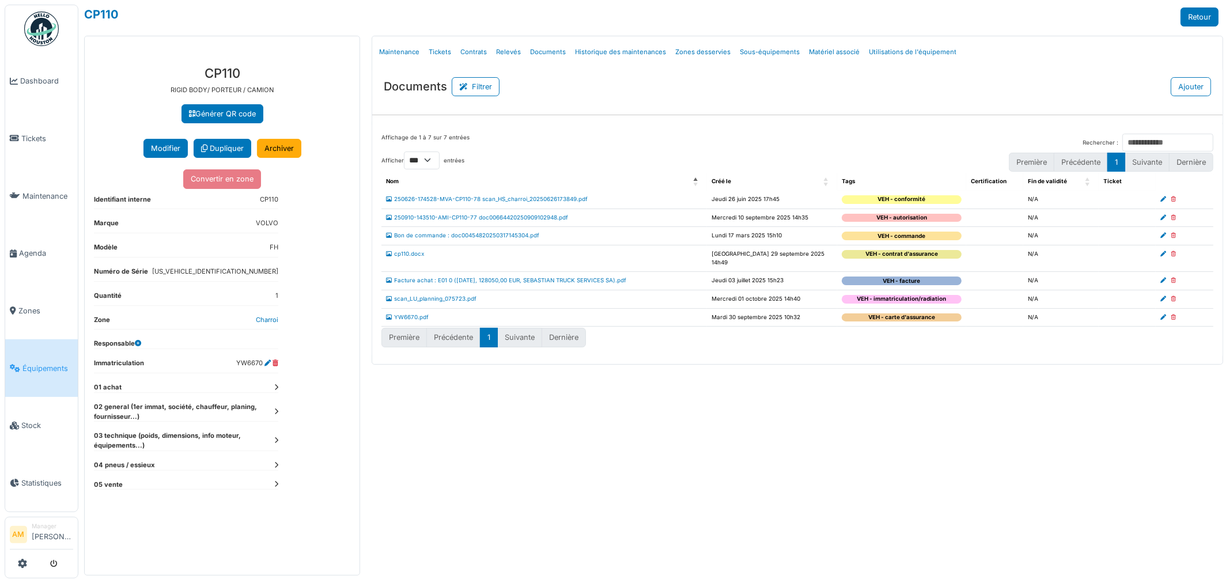
click at [276, 392] on dt "01 achat" at bounding box center [186, 388] width 184 height 10
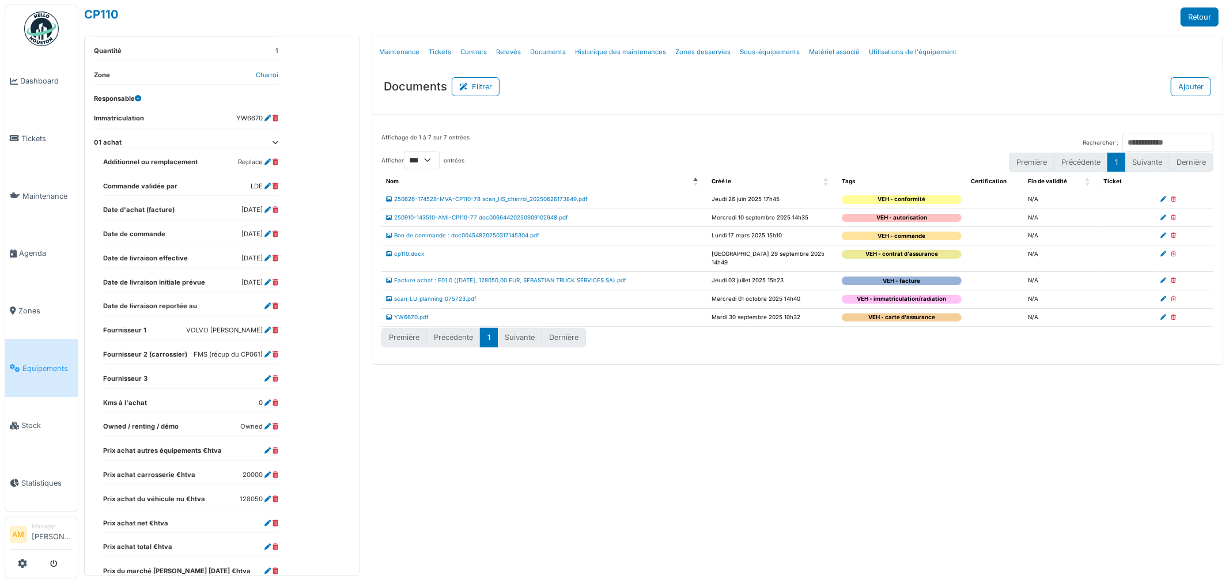
scroll to position [417, 0]
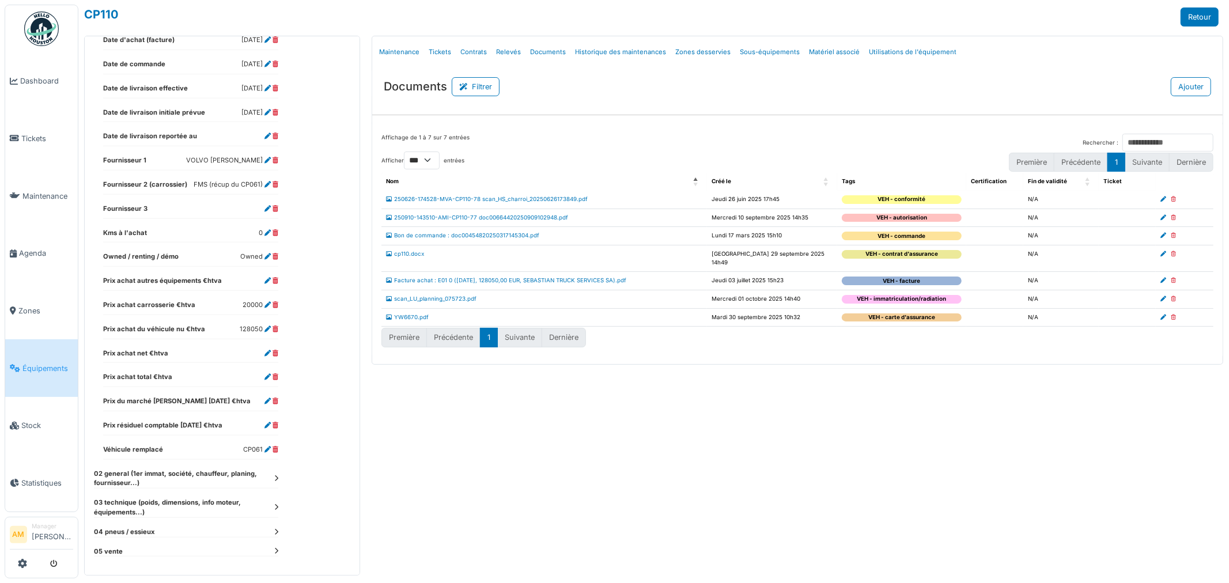
click at [273, 480] on dt "02 general (1er immat, société, chauffeur, planing, fournisseur...)" at bounding box center [186, 479] width 184 height 20
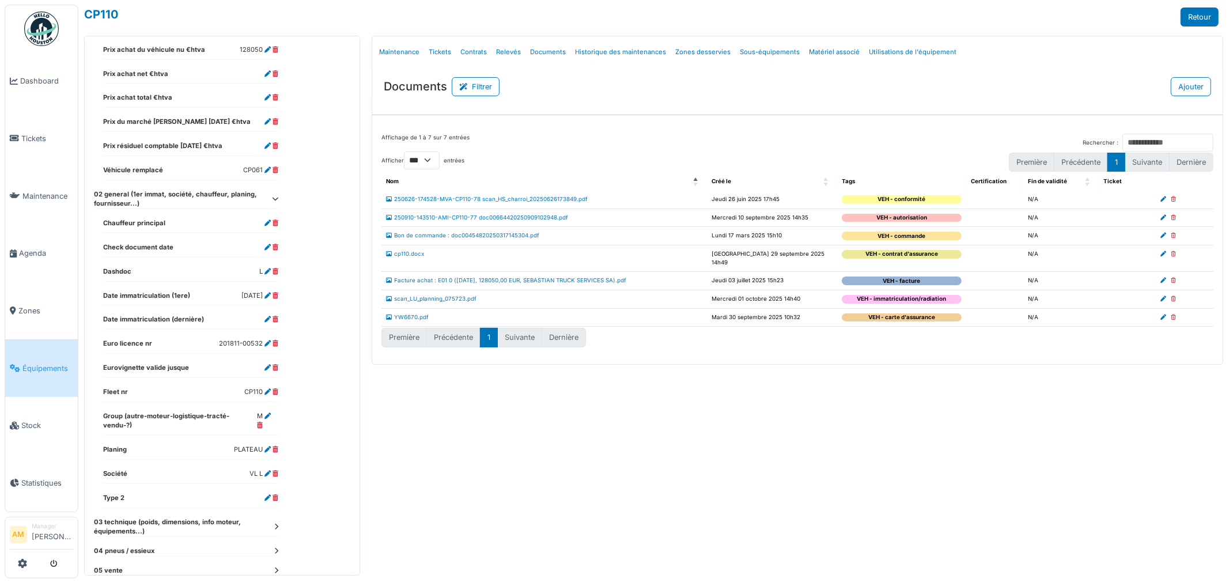
scroll to position [706, 0]
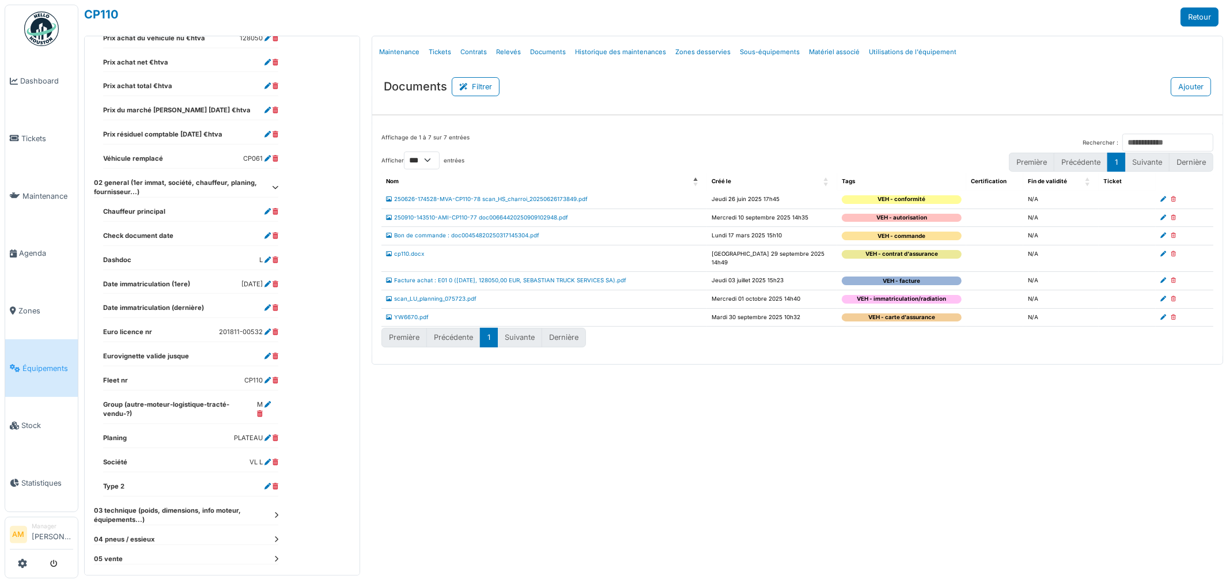
click at [277, 512] on icon at bounding box center [276, 515] width 4 height 6
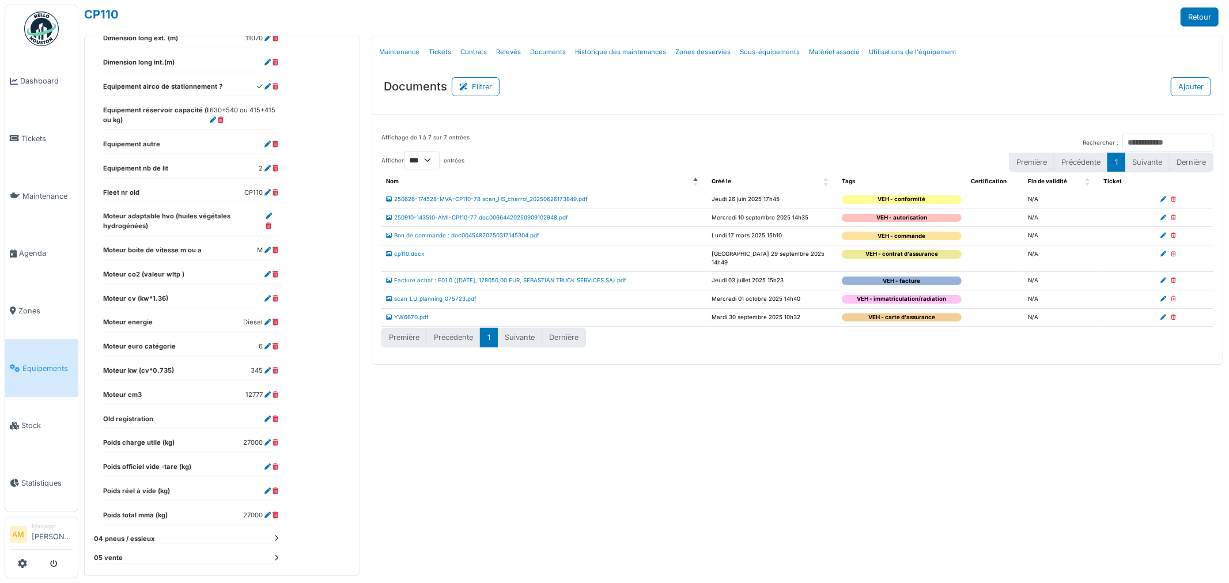
scroll to position [1353, 0]
click at [275, 535] on icon at bounding box center [276, 538] width 4 height 6
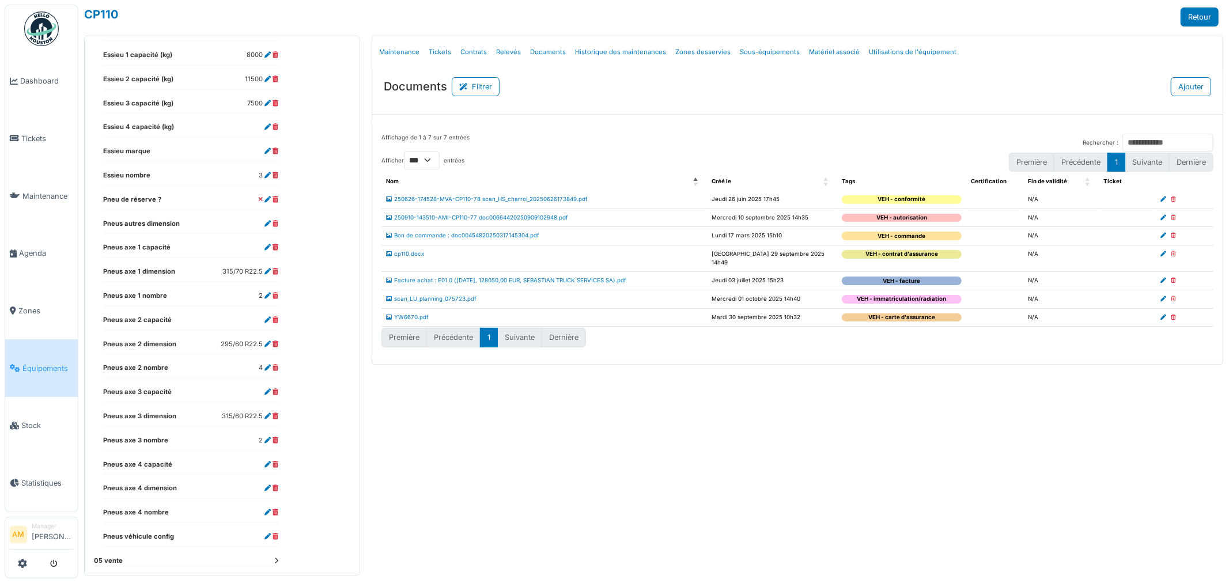
scroll to position [1884, 0]
click at [510, 204] on td "250626-174528-MVA-CP110-78 scan_HS_charroi_20250626173849.pdf" at bounding box center [545, 200] width 326 height 18
click at [505, 202] on link "250626-174528-MVA-CP110-78 scan_HS_charroi_20250626173849.pdf" at bounding box center [487, 199] width 202 height 6
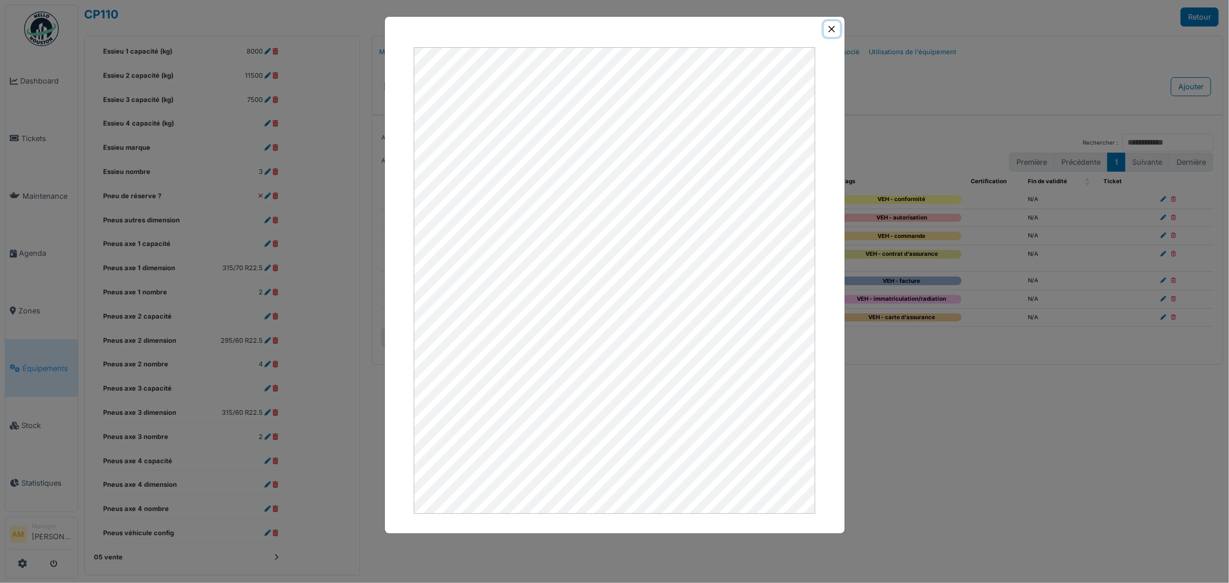
click at [832, 29] on button "Close" at bounding box center [832, 29] width 16 height 16
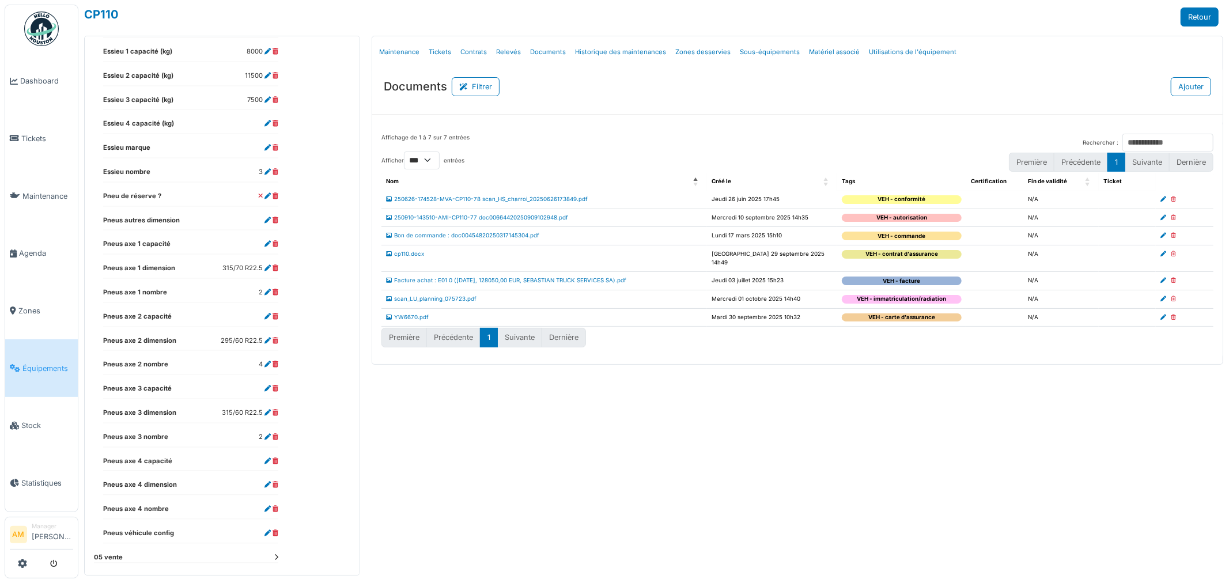
click at [493, 203] on td "250626-174528-MVA-CP110-78 scan_HS_charroi_20250626173849.pdf" at bounding box center [545, 200] width 326 height 18
click at [492, 201] on link "250626-174528-MVA-CP110-78 scan_HS_charroi_20250626173849.pdf" at bounding box center [487, 199] width 202 height 6
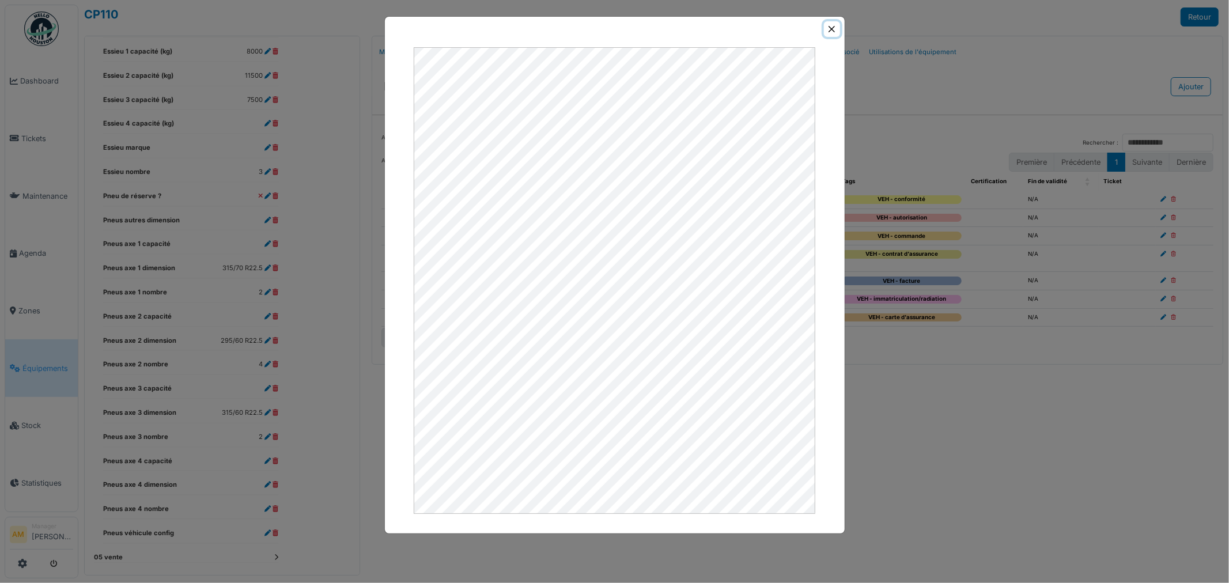
click at [835, 29] on button "Close" at bounding box center [832, 29] width 16 height 16
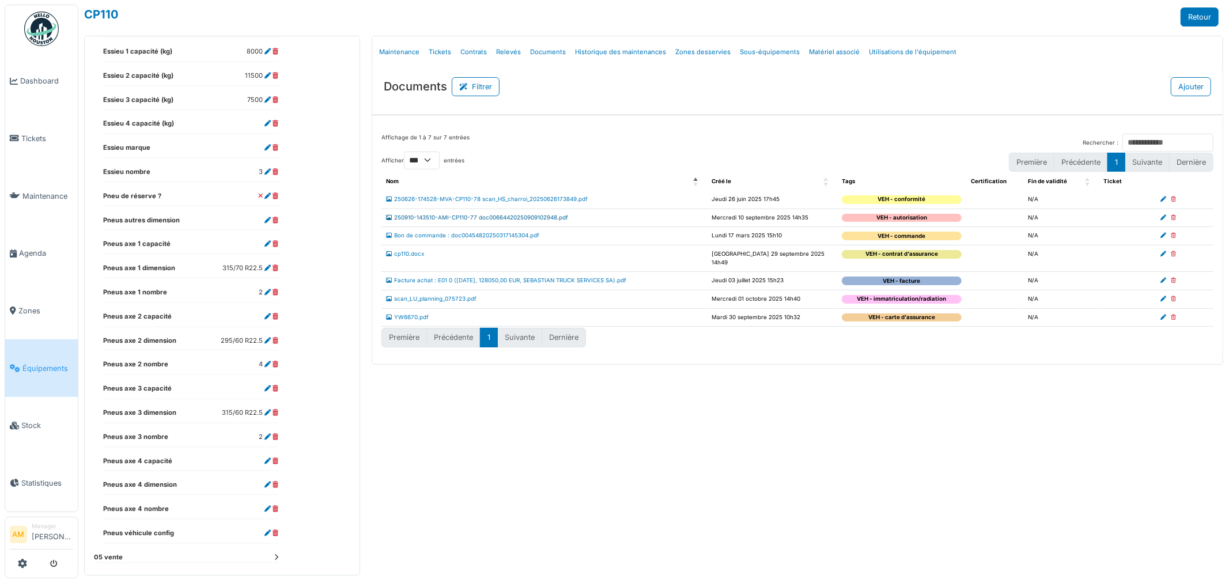
click at [456, 218] on link "250910-143510-AMI-CP110-77 doc00664420250909102948.pdf" at bounding box center [477, 217] width 182 height 6
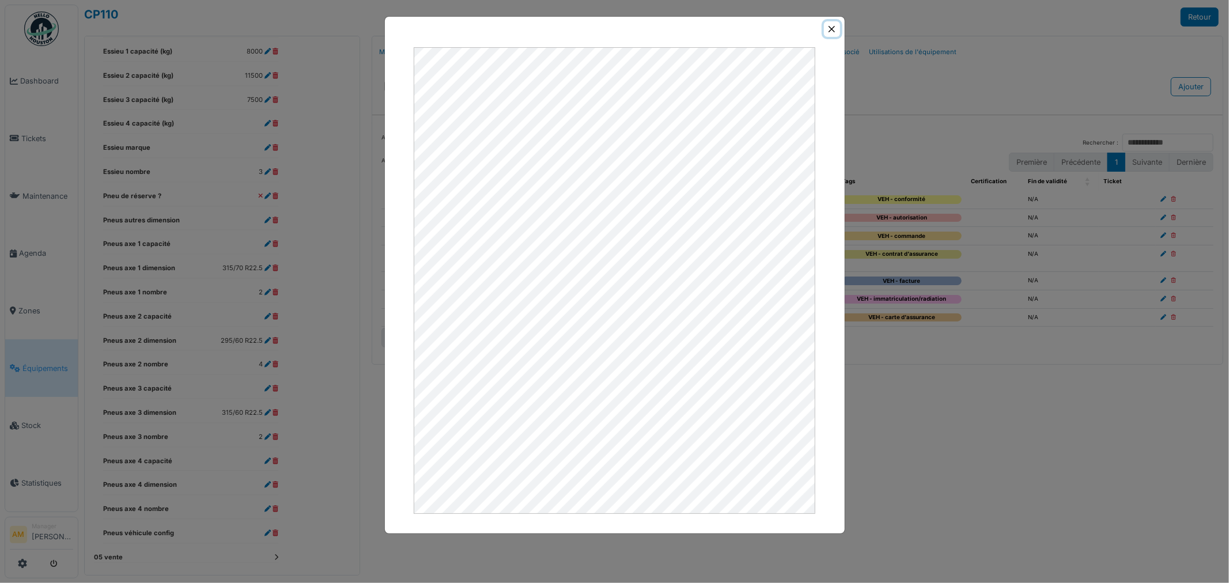
click at [832, 27] on button "Close" at bounding box center [832, 29] width 16 height 16
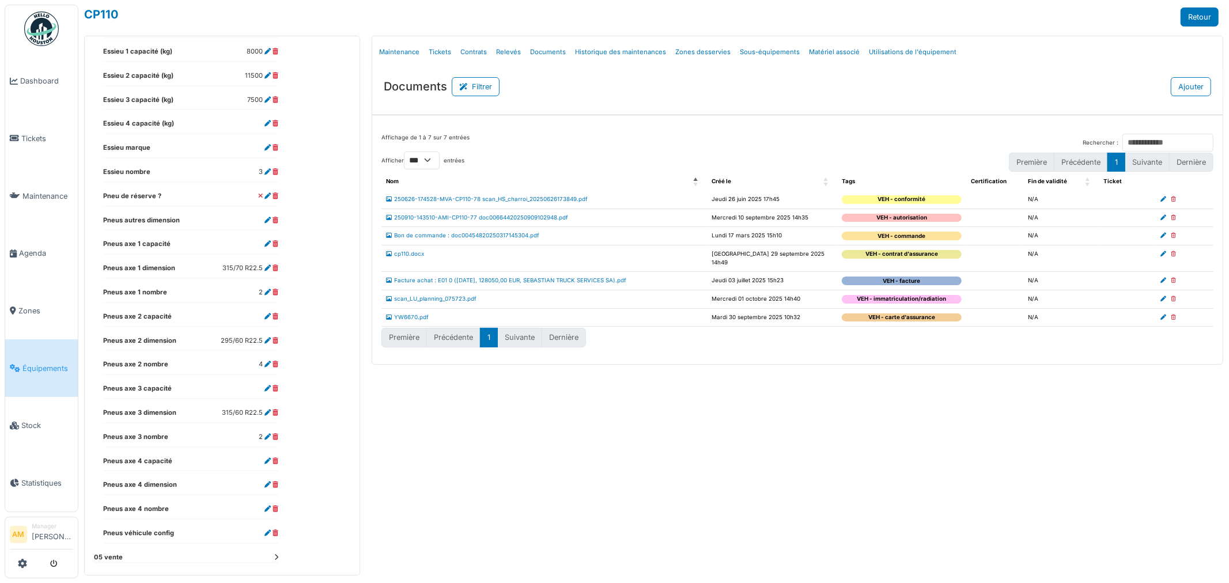
click at [498, 234] on link "Bon de commande : doc00454820250317145304.pdf" at bounding box center [462, 235] width 153 height 6
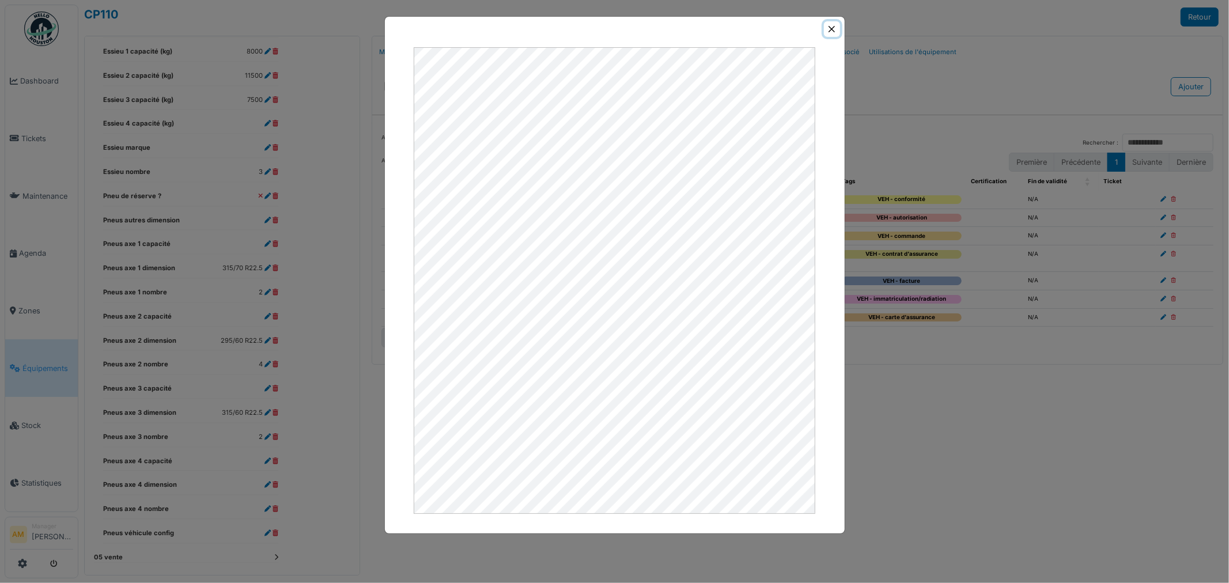
click at [833, 31] on button "Close" at bounding box center [832, 29] width 16 height 16
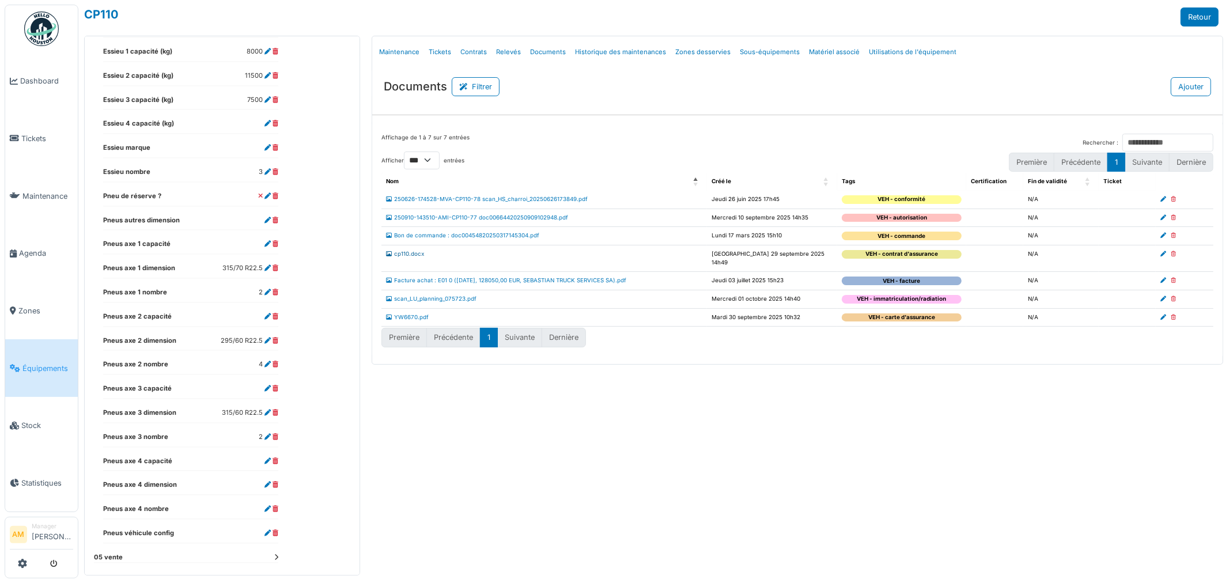
click at [405, 254] on link "cp110.docx" at bounding box center [405, 254] width 38 height 6
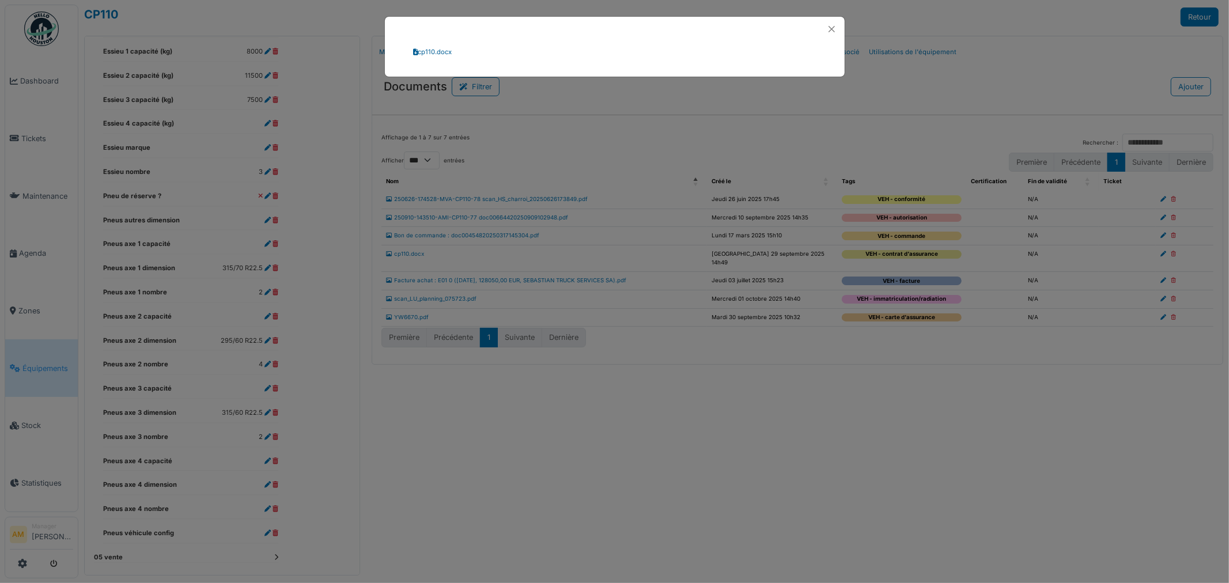
click at [433, 54] on link "cp110.docx" at bounding box center [433, 52] width 39 height 8
click at [835, 29] on button "Close" at bounding box center [832, 29] width 16 height 16
